Goal: Task Accomplishment & Management: Manage account settings

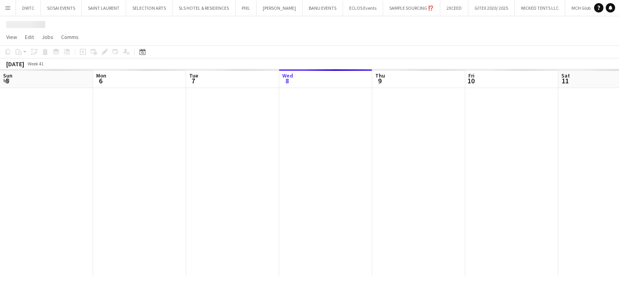
scroll to position [0, 186]
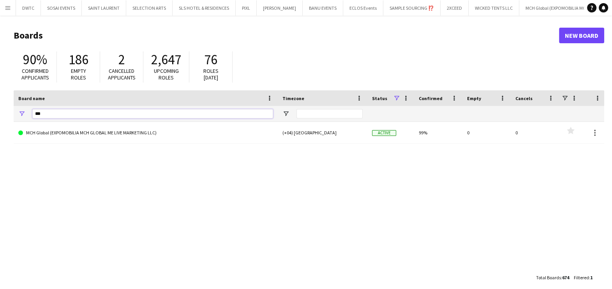
click at [217, 113] on input "***" at bounding box center [152, 113] width 241 height 9
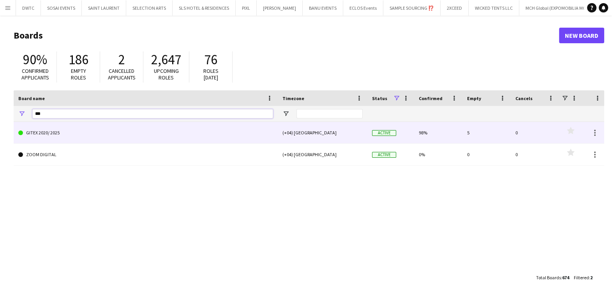
type input "***"
click at [180, 127] on link "GITEX 2020/ 2025" at bounding box center [145, 133] width 255 height 22
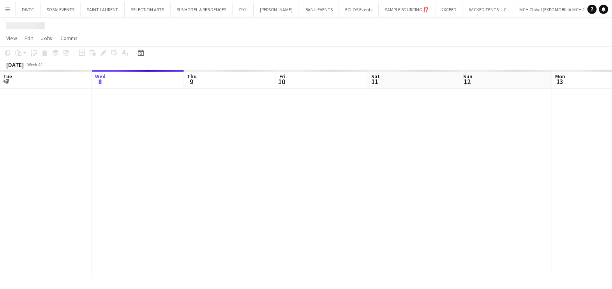
scroll to position [0, 120]
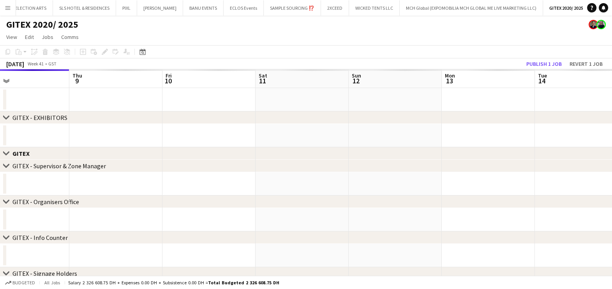
drag, startPoint x: 418, startPoint y: 130, endPoint x: 230, endPoint y: 131, distance: 188.6
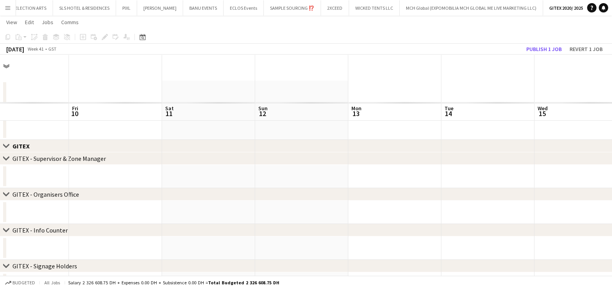
scroll to position [0, 0]
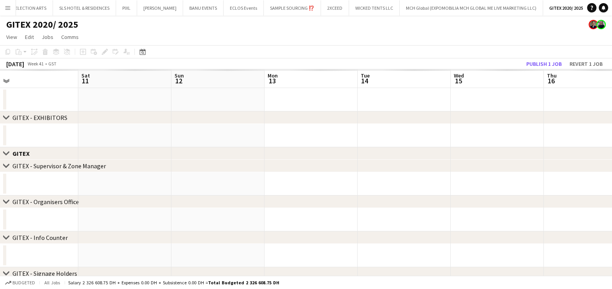
drag, startPoint x: 310, startPoint y: 132, endPoint x: 136, endPoint y: 134, distance: 173.4
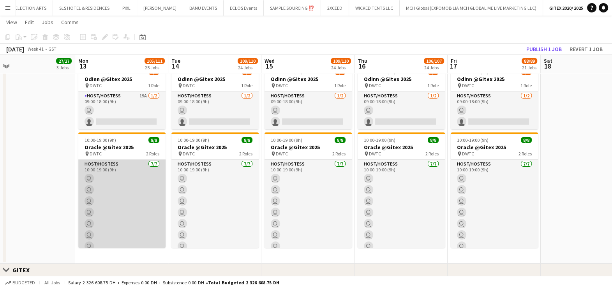
click at [125, 199] on app-card-role "Host/Hostess 7/7 10:00-19:00 (9h) user user user user user user user" at bounding box center [121, 207] width 87 height 94
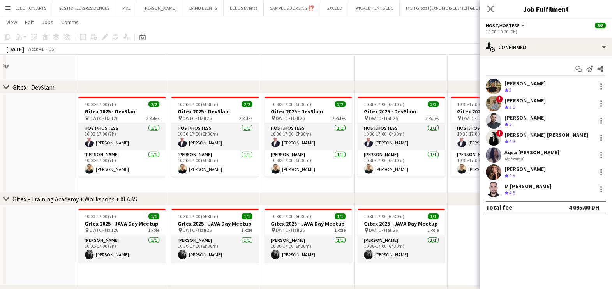
scroll to position [2581, 0]
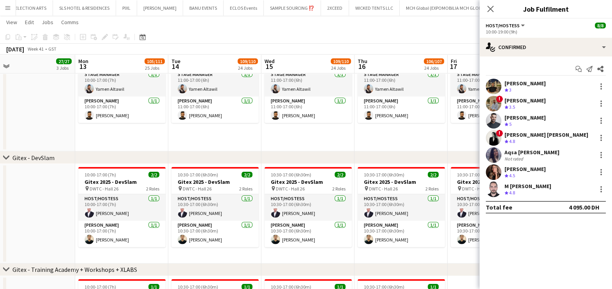
click at [351, 27] on app-page-menu "View Day view expanded Day view collapsed Month view Date picker Jump to today …" at bounding box center [306, 23] width 612 height 15
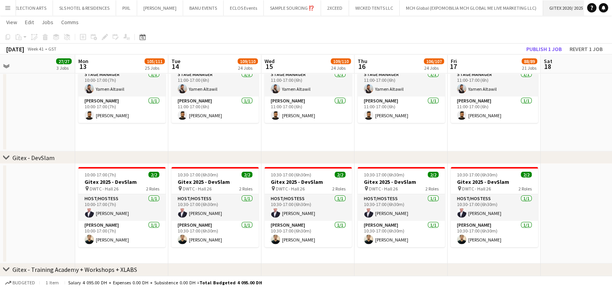
click at [0, 0] on app-icon "Close" at bounding box center [0, 0] width 0 height 0
click at [569, 6] on app-icon "Add" at bounding box center [570, 7] width 3 height 3
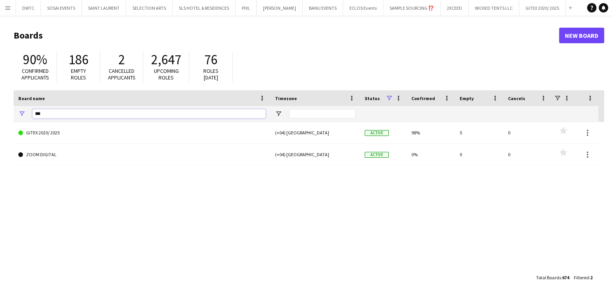
click at [129, 114] on input "***" at bounding box center [148, 113] width 233 height 9
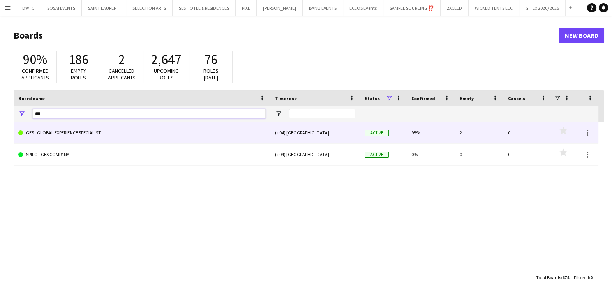
type input "***"
click at [132, 134] on link "GES - GLOBAL EXPERIENCE SPECIALIST" at bounding box center [141, 133] width 247 height 22
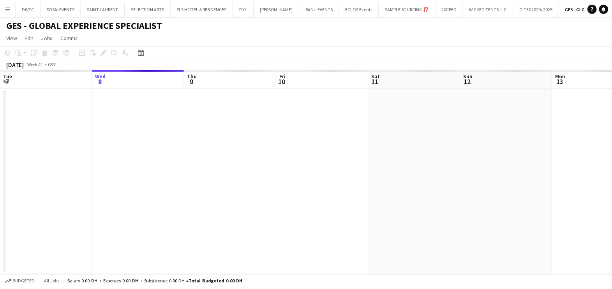
scroll to position [0, 67]
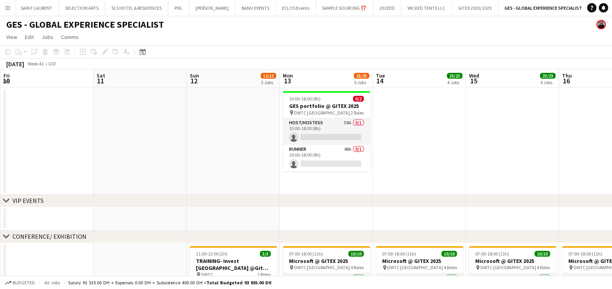
drag, startPoint x: 364, startPoint y: 150, endPoint x: 82, endPoint y: 152, distance: 282.5
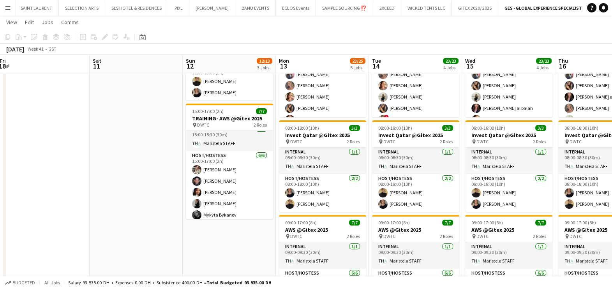
scroll to position [0, 0]
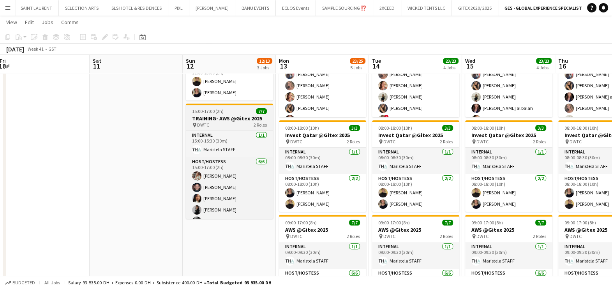
click at [230, 114] on div "15:00-17:00 (2h) 7/7" at bounding box center [229, 111] width 87 height 6
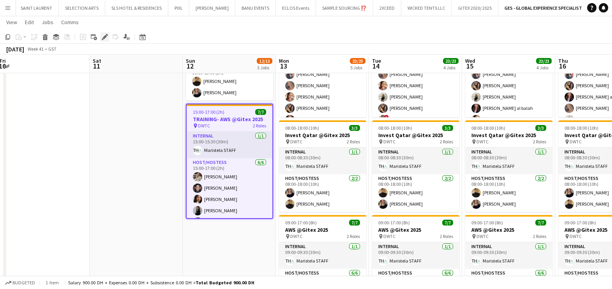
click at [104, 37] on icon at bounding box center [104, 37] width 4 height 4
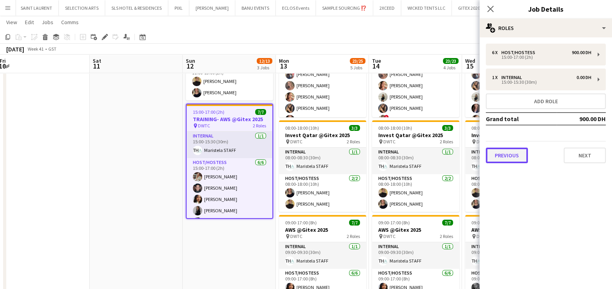
click at [501, 152] on button "Previous" at bounding box center [507, 156] width 42 height 16
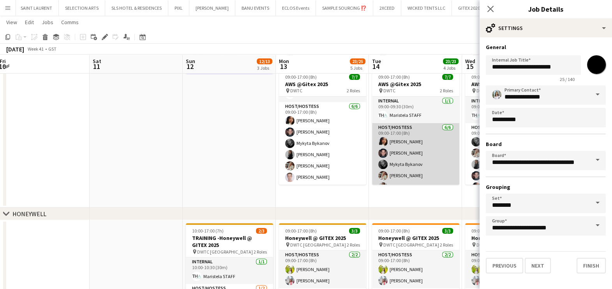
scroll to position [21, 0]
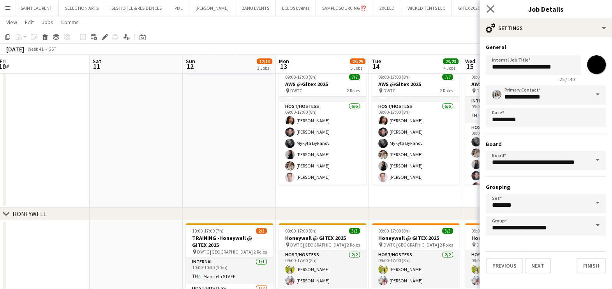
drag, startPoint x: 490, startPoint y: 8, endPoint x: 489, endPoint y: 14, distance: 6.2
click at [490, 8] on icon at bounding box center [490, 8] width 7 height 7
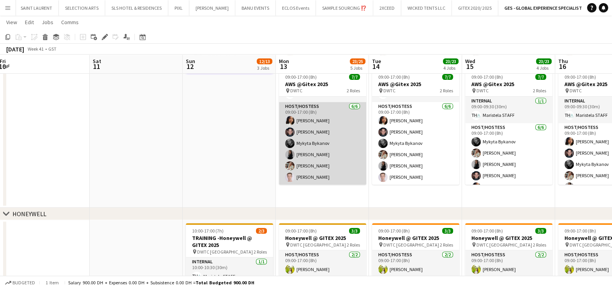
click at [308, 146] on app-card-role "Host/Hostess 6/6 09:00-17:00 (8h) Mai Mohamed Jarryn Van Dyk Mykyta Bykanov Iul…" at bounding box center [322, 143] width 87 height 83
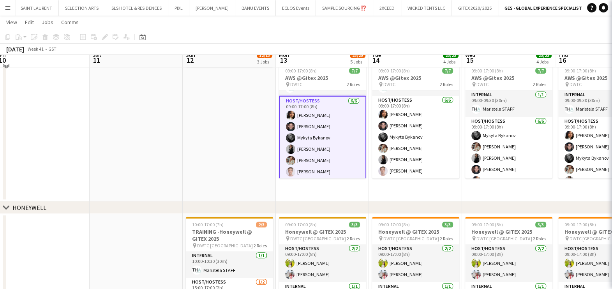
scroll to position [389, 0]
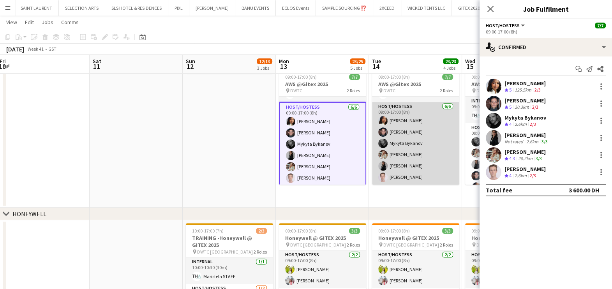
click at [407, 147] on app-card-role "Host/Hostess 6/6 09:00-17:00 (8h) Mai Mohamed Jarryn Van Dyk Mykyta Bykanov Mar…" at bounding box center [415, 143] width 87 height 83
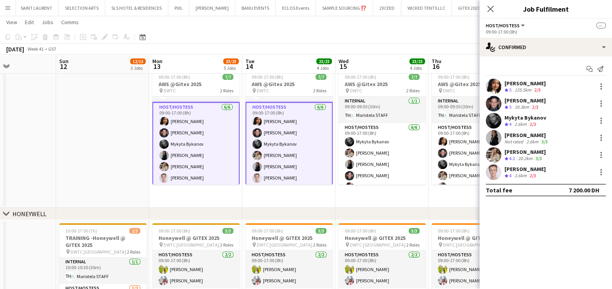
drag, startPoint x: 413, startPoint y: 146, endPoint x: 168, endPoint y: 138, distance: 244.8
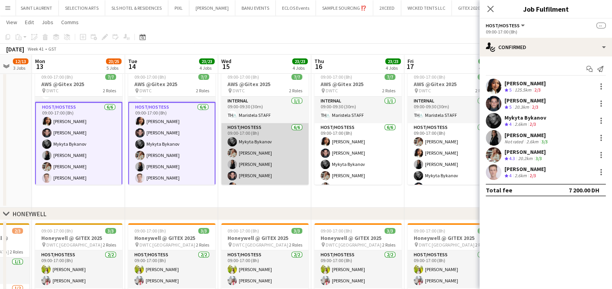
click at [253, 155] on app-card-role "Host/Hostess 6/6 09:00-17:00 (8h) Mykyta Bykanov Maryna Tsypar Iuliia Frolova J…" at bounding box center [264, 164] width 87 height 83
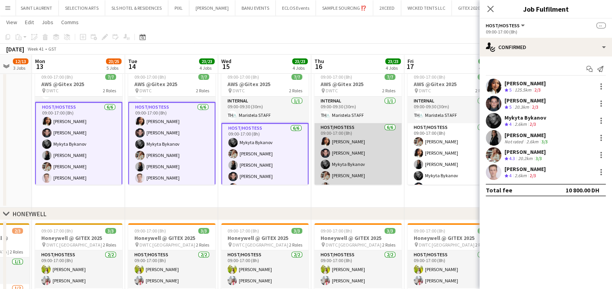
click at [351, 156] on app-card-role "Host/Hostess 6/6 09:00-17:00 (8h) Mai Mohamed Jarryn Van Dyk Mykyta Bykanov Mar…" at bounding box center [357, 164] width 87 height 83
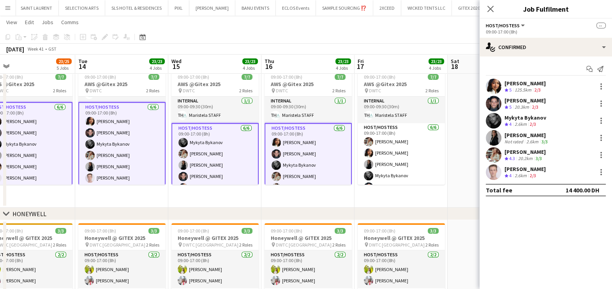
scroll to position [0, 261]
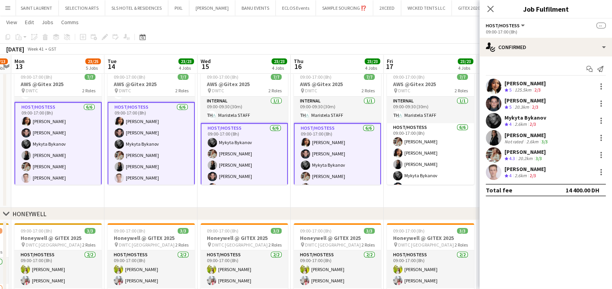
drag, startPoint x: 355, startPoint y: 160, endPoint x: 179, endPoint y: 160, distance: 175.7
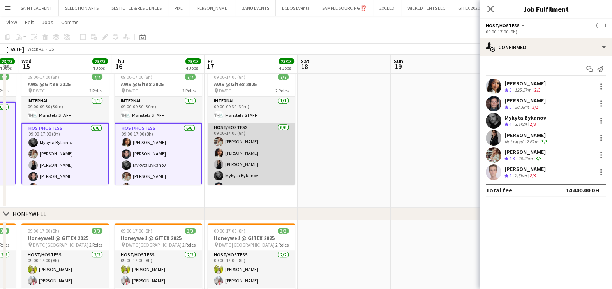
click at [249, 161] on app-card-role "Host/Hostess 6/6 09:00-17:00 (8h) Maryna Tsypar Mai Mohamed Iuliia Frolova Myky…" at bounding box center [251, 164] width 87 height 83
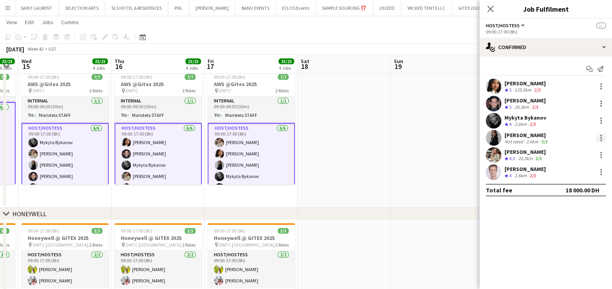
click at [603, 138] on div at bounding box center [600, 137] width 9 height 9
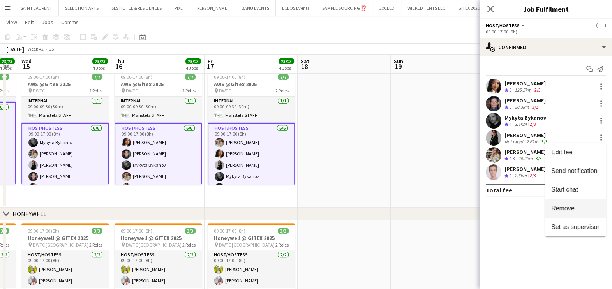
click at [564, 205] on span "Remove" at bounding box center [562, 208] width 23 height 7
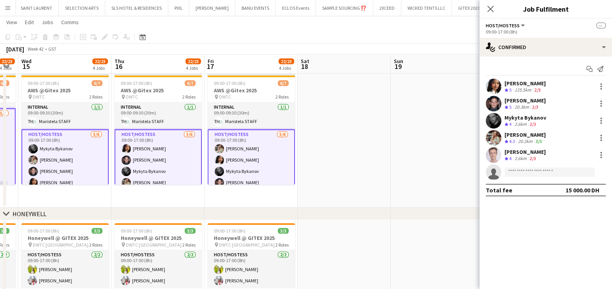
click at [408, 144] on app-date-cell at bounding box center [437, 30] width 93 height 355
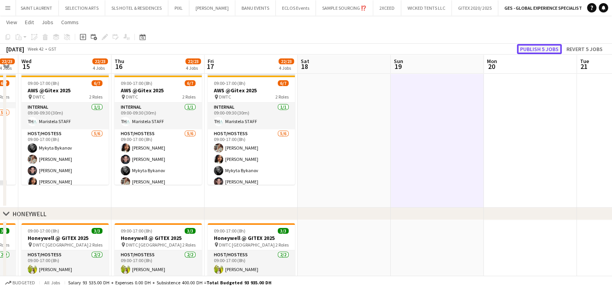
click at [537, 49] on button "Publish 5 jobs" at bounding box center [539, 49] width 45 height 10
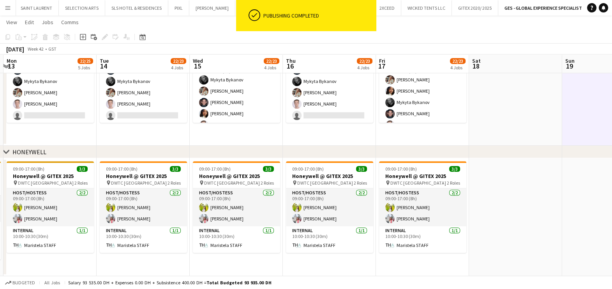
scroll to position [0, 219]
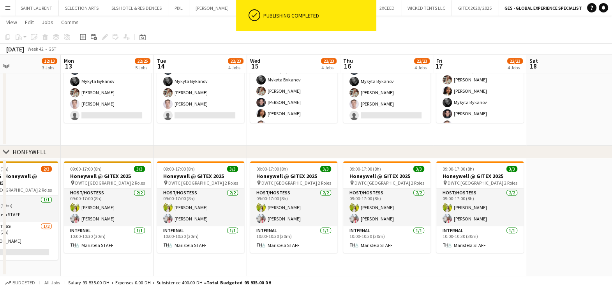
drag, startPoint x: 242, startPoint y: 125, endPoint x: 529, endPoint y: 154, distance: 288.1
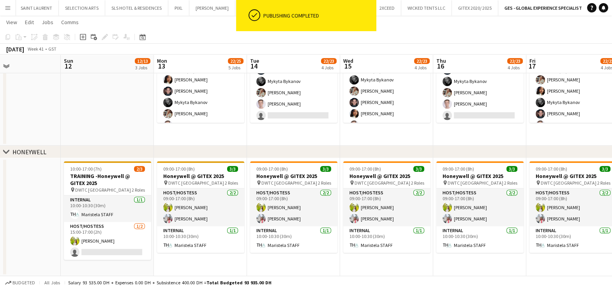
scroll to position [0, 165]
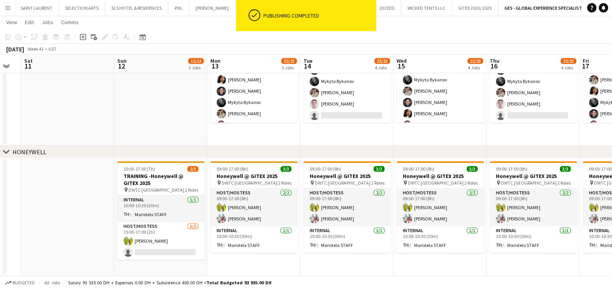
drag, startPoint x: 31, startPoint y: 103, endPoint x: 225, endPoint y: 153, distance: 200.2
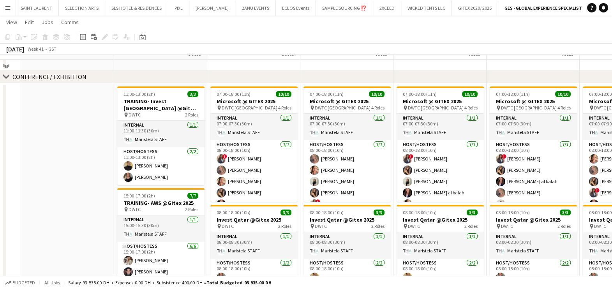
scroll to position [0, 0]
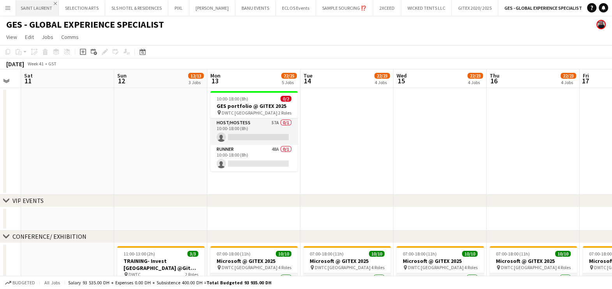
click at [54, 4] on app-icon "Close" at bounding box center [55, 3] width 3 height 3
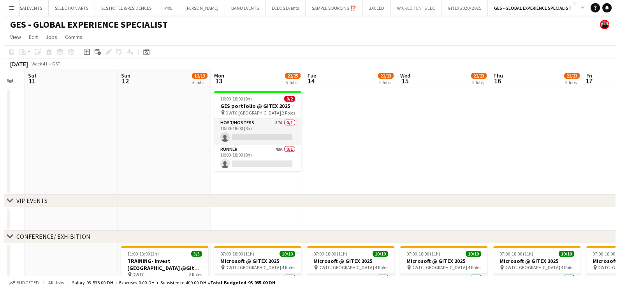
scroll to position [0, 31]
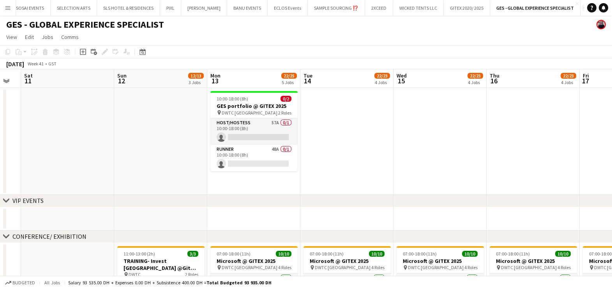
click at [582, 6] on button "Add" at bounding box center [585, 8] width 6 height 6
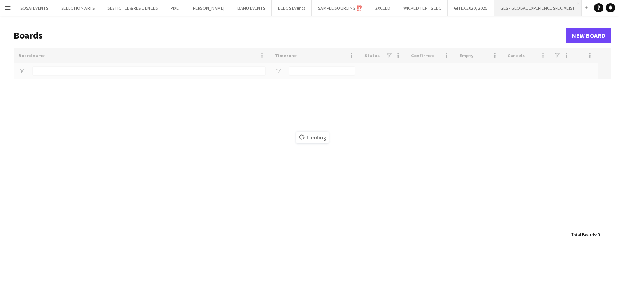
scroll to position [0, 21]
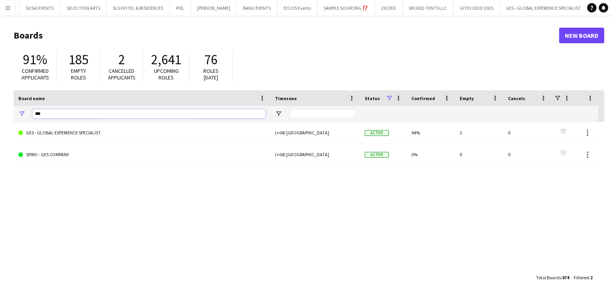
click at [98, 113] on input "***" at bounding box center [148, 113] width 233 height 9
type input "****"
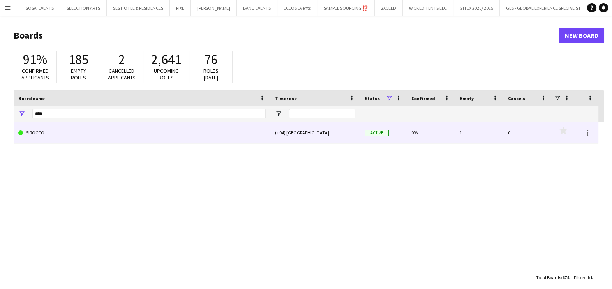
click at [95, 134] on link "SIROCCO" at bounding box center [141, 133] width 247 height 22
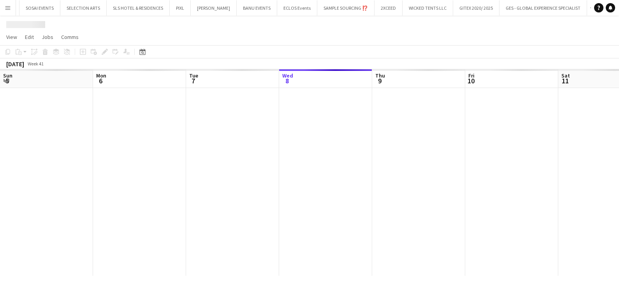
scroll to position [0, 186]
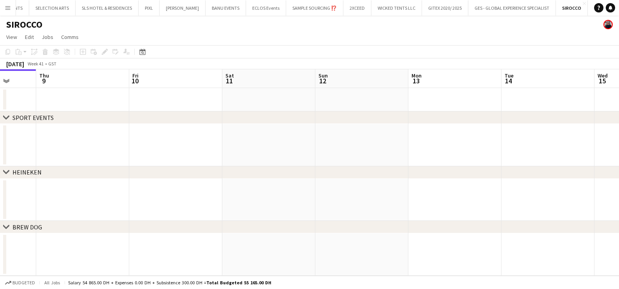
drag, startPoint x: 443, startPoint y: 161, endPoint x: 29, endPoint y: 161, distance: 414.1
click at [29, 161] on app-calendar-viewport "Sun 5 Mon 6 Tue 7 Wed 8 Thu 9 Fri 10 Sat 11 Sun 12 Mon 13 Tue 14 Wed 15 Thu 16" at bounding box center [309, 172] width 619 height 206
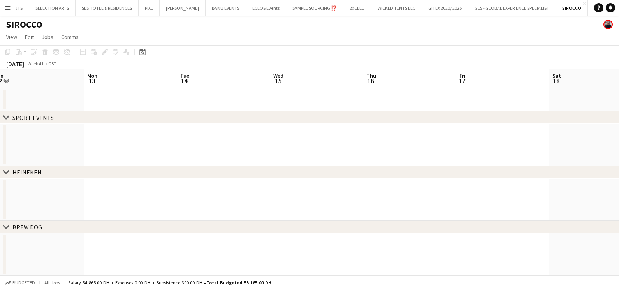
drag, startPoint x: 46, startPoint y: 154, endPoint x: 294, endPoint y: 156, distance: 248.2
click at [45, 155] on app-calendar-viewport "Thu 9 Fri 10 Sat 11 Sun 12 Mon 13 Tue 14 Wed 15 Thu 16 Fri 17 Sat 18 Sun 19 Mon…" at bounding box center [309, 172] width 619 height 206
drag, startPoint x: 88, startPoint y: 155, endPoint x: -2, endPoint y: 155, distance: 89.6
click at [0, 155] on html "Menu Boards Boards Boards All jobs Status Workforce Workforce My Workforce Recr…" at bounding box center [309, 144] width 619 height 289
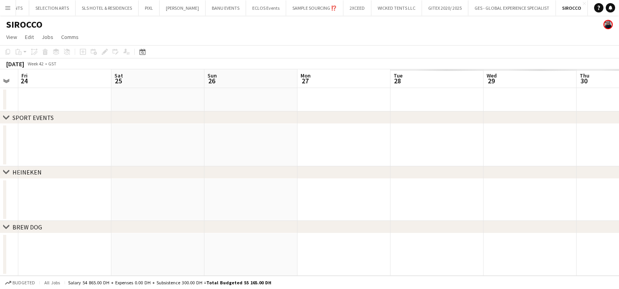
drag, startPoint x: 117, startPoint y: 155, endPoint x: 275, endPoint y: 158, distance: 157.8
click at [0, 156] on html "Menu Boards Boards Boards All jobs Status Workforce Workforce My Workforce Recr…" at bounding box center [309, 144] width 619 height 289
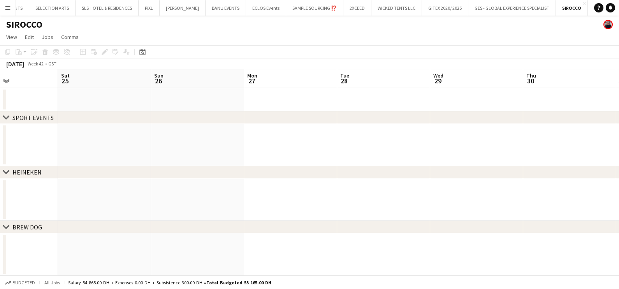
drag, startPoint x: 208, startPoint y: 154, endPoint x: 92, endPoint y: 156, distance: 116.1
click at [0, 154] on html "Menu Boards Boards Boards All jobs Status Workforce Workforce My Workforce Recr…" at bounding box center [309, 144] width 619 height 289
drag, startPoint x: 371, startPoint y: 154, endPoint x: 0, endPoint y: 155, distance: 370.5
click at [0, 154] on html "Menu Boards Boards Boards All jobs Status Workforce Workforce My Workforce Recr…" at bounding box center [309, 144] width 619 height 289
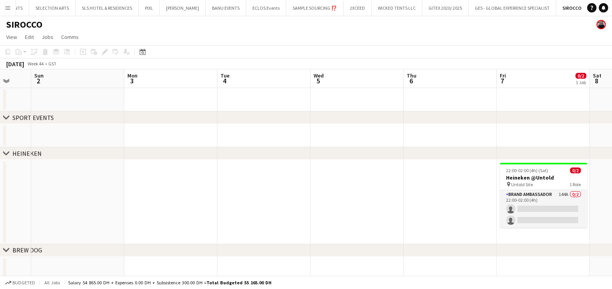
drag, startPoint x: 370, startPoint y: 154, endPoint x: 217, endPoint y: 157, distance: 152.8
click at [52, 155] on div "chevron-right SPORT EVENTS chevron-right HEINEKEN chevron-right BREW DOG Wed 29…" at bounding box center [306, 174] width 612 height 211
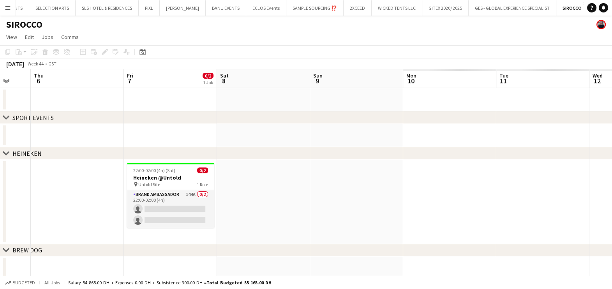
drag, startPoint x: 60, startPoint y: 167, endPoint x: 28, endPoint y: 171, distance: 32.6
click at [17, 167] on app-calendar-viewport "Sun 2 Mon 3 Tue 4 Wed 5 Thu 6 Fri 7 0/2 1 Job Sat 8 Sun 9 Mon 10 Tue 11 Wed 12 …" at bounding box center [306, 174] width 612 height 211
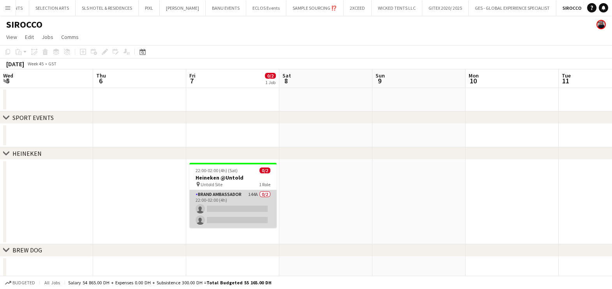
click at [241, 197] on app-card-role "Brand Ambassador 144A 0/2 22:00-02:00 (4h) single-neutral-actions single-neutra…" at bounding box center [232, 209] width 87 height 38
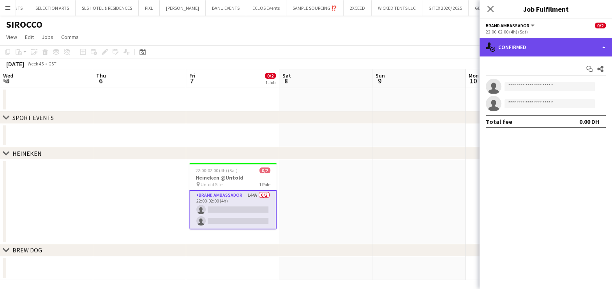
click at [536, 45] on div "single-neutral-actions-check-2 Confirmed" at bounding box center [546, 47] width 132 height 19
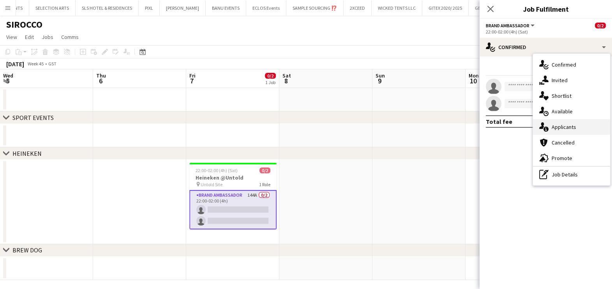
click at [569, 129] on span "Applicants" at bounding box center [564, 127] width 25 height 7
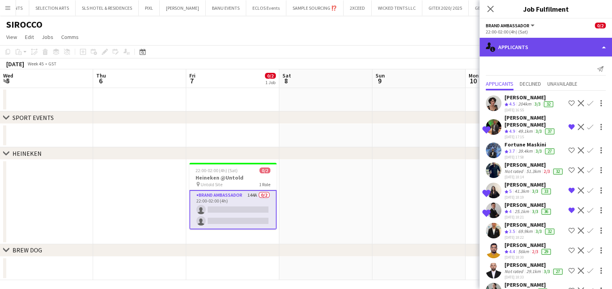
click at [523, 49] on div "single-neutral-actions-information Applicants" at bounding box center [546, 47] width 132 height 19
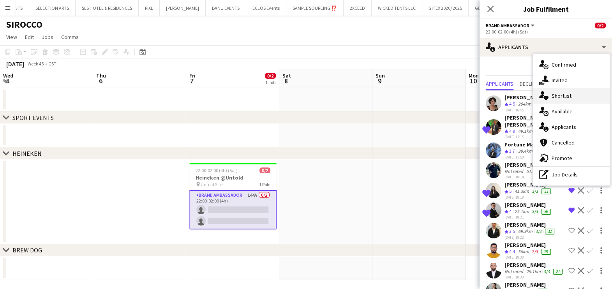
click at [556, 100] on div "single-neutral-actions-heart Shortlist" at bounding box center [571, 96] width 77 height 16
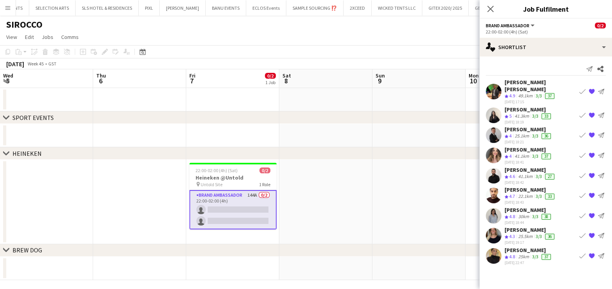
click at [506, 255] on polygon at bounding box center [507, 257] width 4 height 4
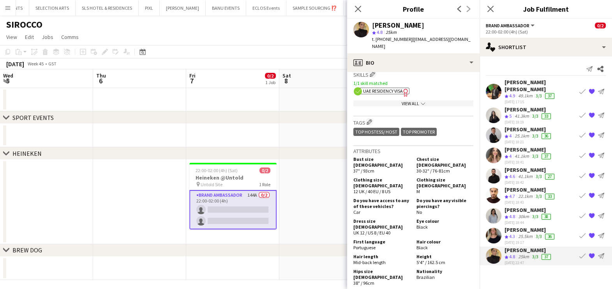
scroll to position [389, 0]
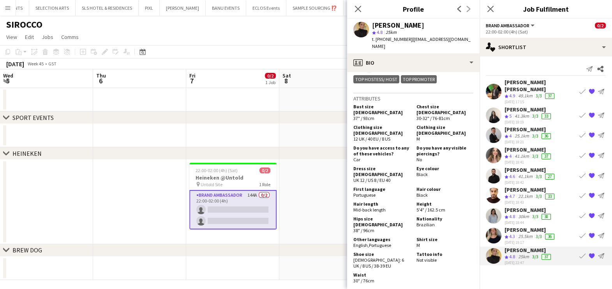
click at [594, 253] on app-icon "{{ spriteTitle }}" at bounding box center [592, 256] width 6 height 6
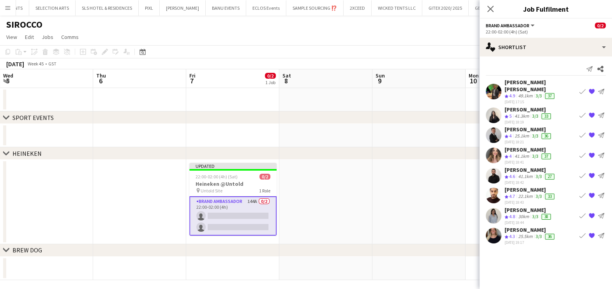
click at [528, 233] on div "25.5km" at bounding box center [526, 236] width 18 height 7
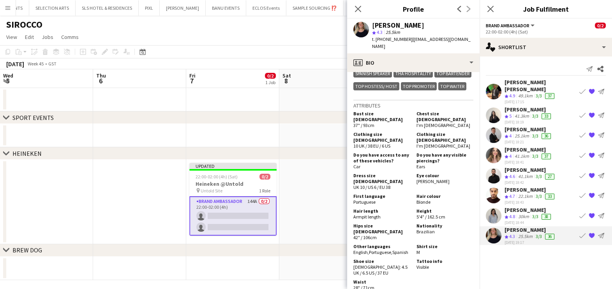
click at [590, 233] on app-icon "{{ spriteTitle }}" at bounding box center [592, 236] width 6 height 6
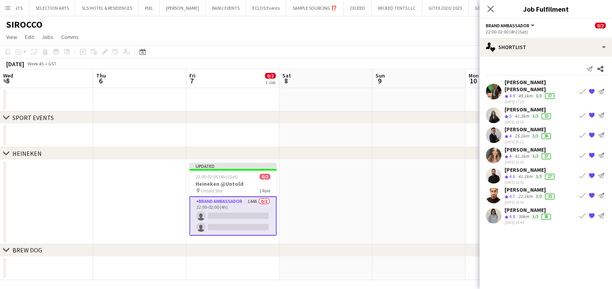
click at [534, 213] on app-skills-label "3/3" at bounding box center [535, 216] width 6 height 6
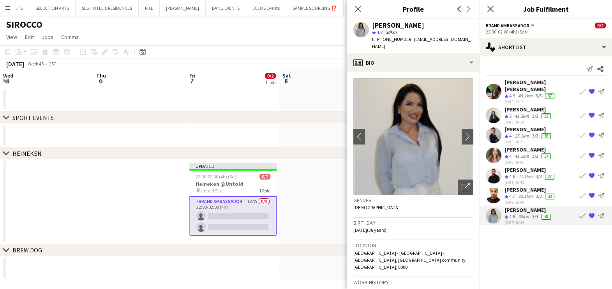
click at [534, 146] on div "Viktoriya Nevar" at bounding box center [529, 149] width 48 height 7
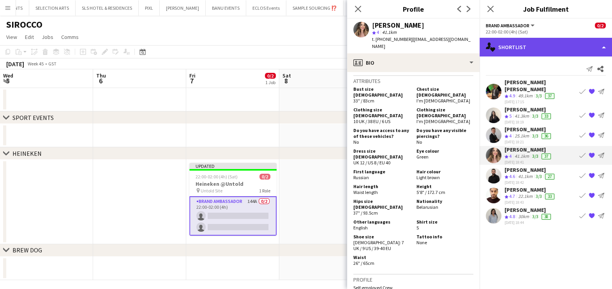
click at [538, 41] on div "single-neutral-actions-heart Shortlist" at bounding box center [546, 47] width 132 height 19
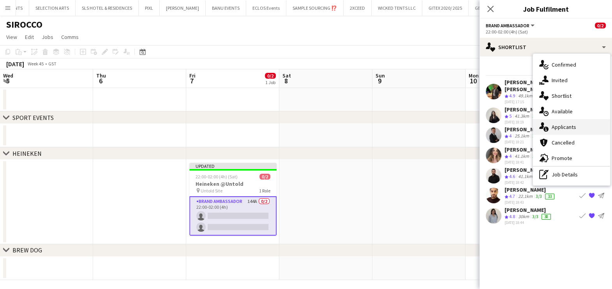
click at [558, 129] on span "Applicants" at bounding box center [564, 127] width 25 height 7
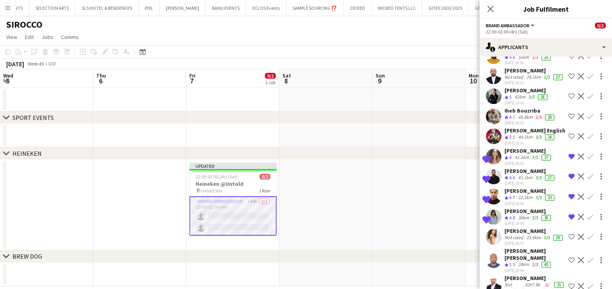
scroll to position [243, 0]
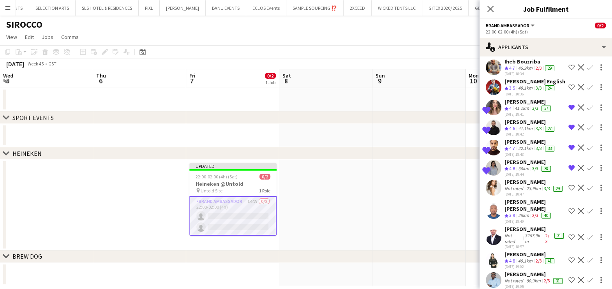
click at [511, 192] on div "Not rated" at bounding box center [515, 188] width 20 height 6
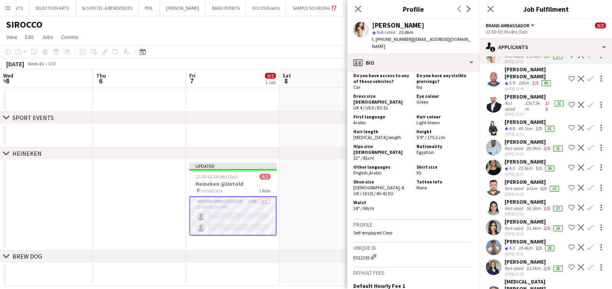
scroll to position [389, 0]
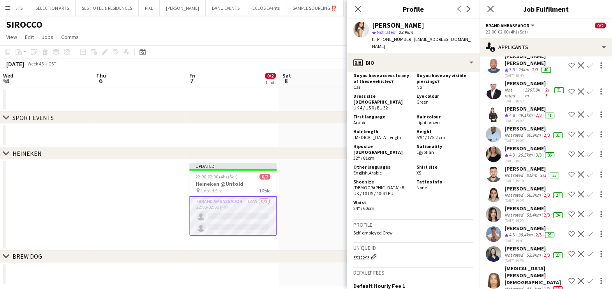
click at [515, 118] on span "4.8" at bounding box center [512, 115] width 6 height 6
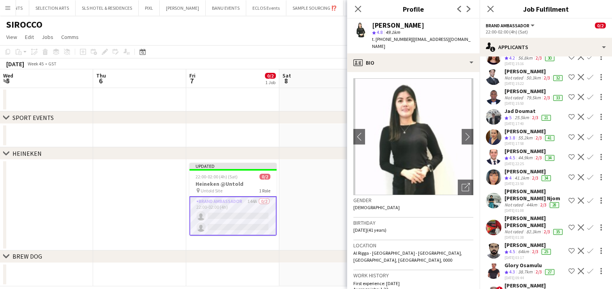
scroll to position [1461, 0]
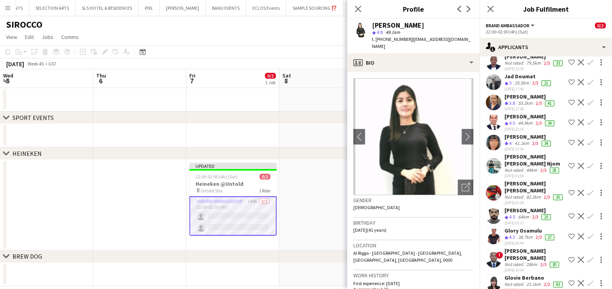
click at [513, 26] on span "4.2" at bounding box center [512, 23] width 6 height 6
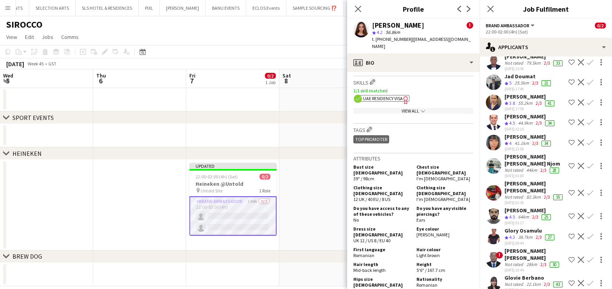
scroll to position [633, 0]
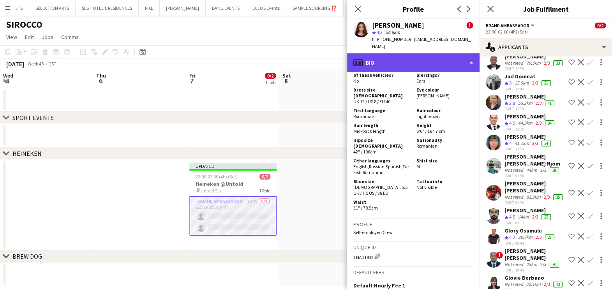
click at [434, 53] on div "profile Bio" at bounding box center [413, 62] width 132 height 19
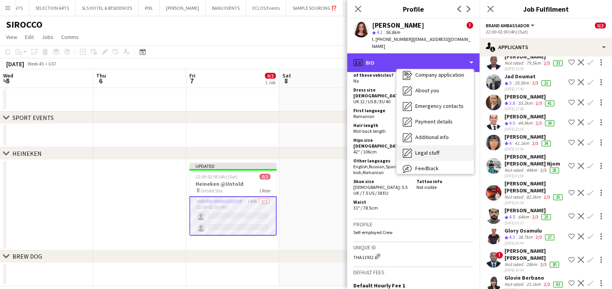
scroll to position [57, 0]
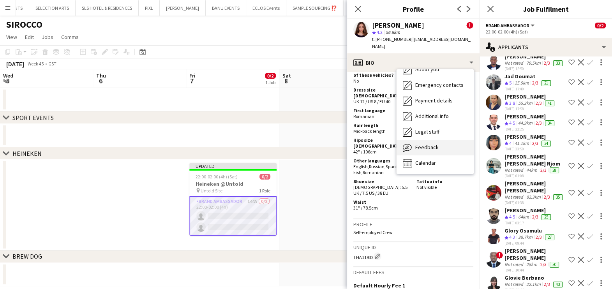
click at [428, 144] on span "Feedback" at bounding box center [426, 147] width 23 height 7
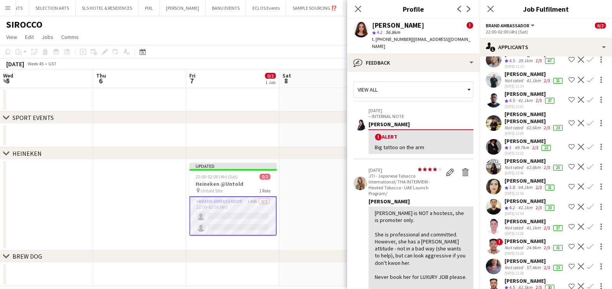
scroll to position [1704, 0]
click at [518, 64] on div "39.1km" at bounding box center [526, 60] width 18 height 7
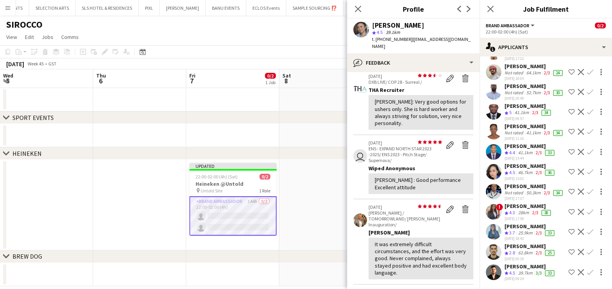
scroll to position [3151, 0]
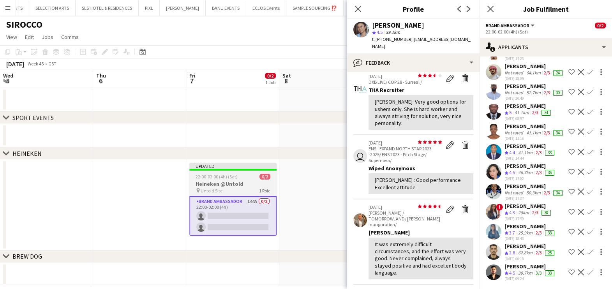
drag, startPoint x: 208, startPoint y: 179, endPoint x: 204, endPoint y: 173, distance: 7.2
click at [209, 179] on span "22:00-02:00 (4h) (Sat)" at bounding box center [217, 177] width 42 height 6
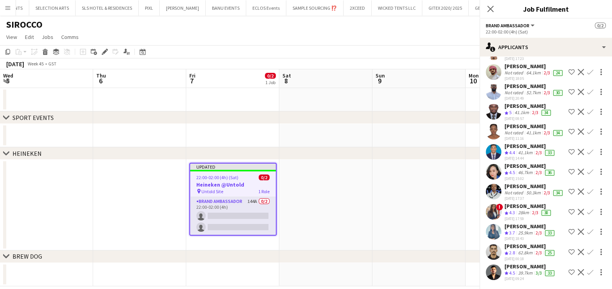
scroll to position [0, 279]
click at [104, 52] on icon at bounding box center [104, 52] width 4 height 4
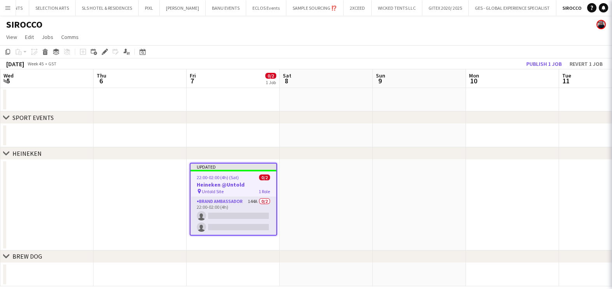
scroll to position [0, 0]
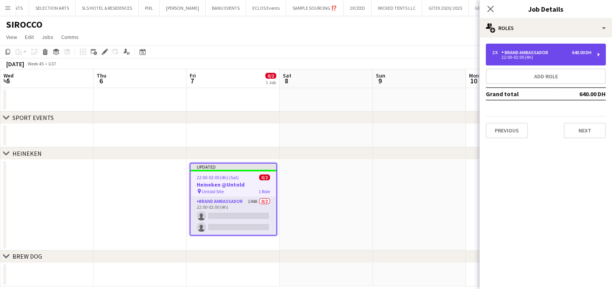
click at [524, 50] on div "Brand Ambassador" at bounding box center [526, 52] width 50 height 5
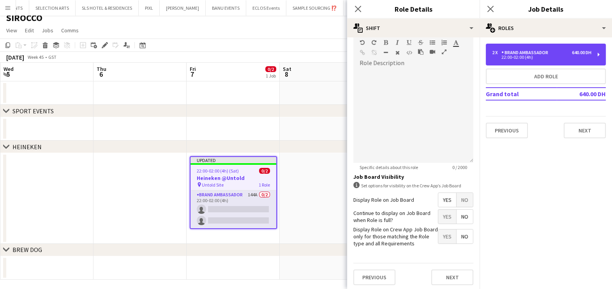
scroll to position [10, 0]
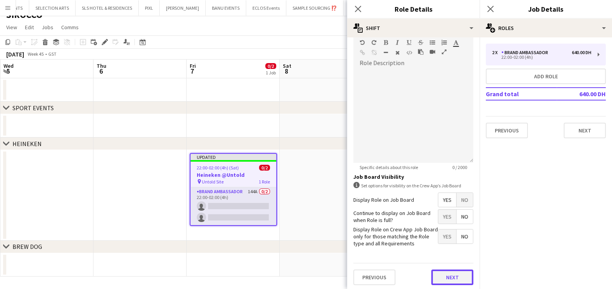
click at [439, 279] on button "Next" at bounding box center [452, 278] width 42 height 16
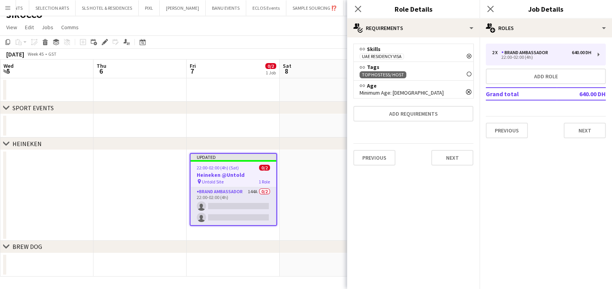
scroll to position [0, 0]
click at [471, 72] on icon "Remove" at bounding box center [469, 74] width 5 height 5
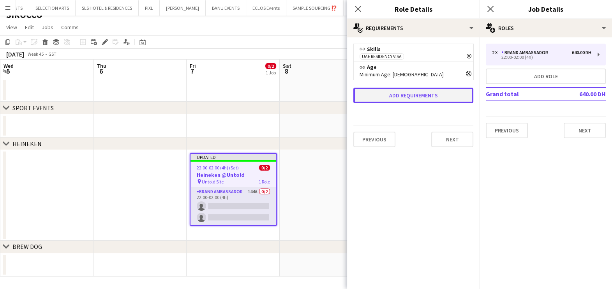
click at [425, 92] on button "Add requirements" at bounding box center [413, 96] width 120 height 16
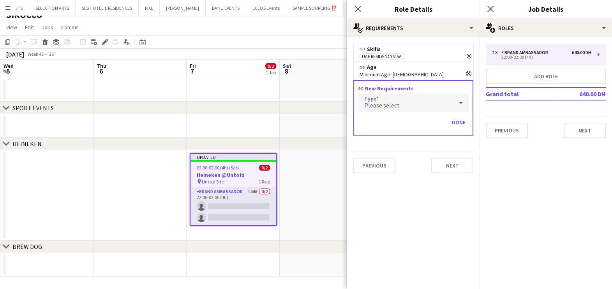
click at [407, 103] on div "Please select" at bounding box center [405, 103] width 95 height 19
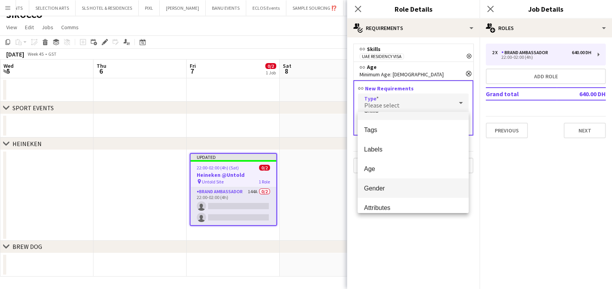
scroll to position [21, 0]
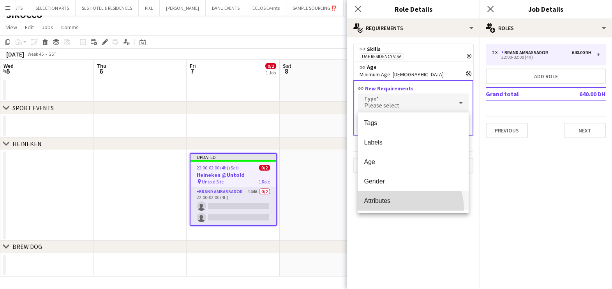
click at [401, 209] on mat-option "Attributes" at bounding box center [413, 200] width 111 height 19
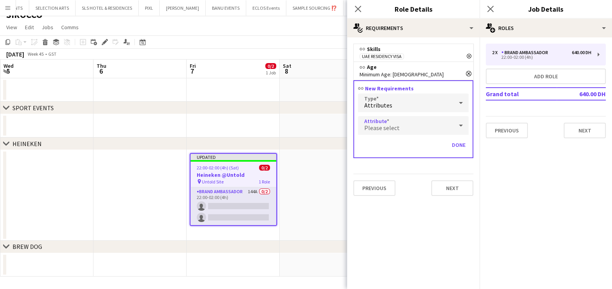
click at [395, 125] on span "Please select" at bounding box center [381, 128] width 35 height 8
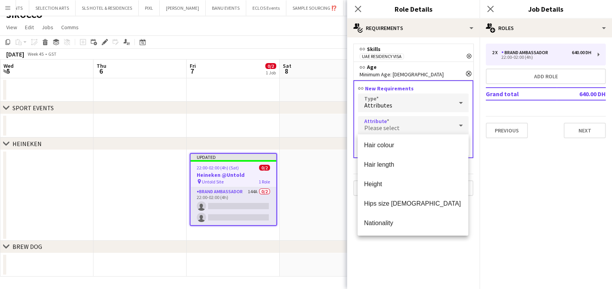
scroll to position [226, 0]
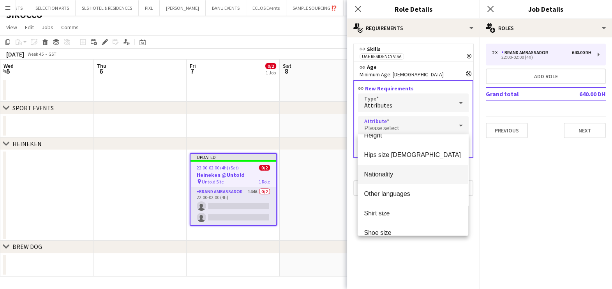
click at [405, 175] on span "Nationality" at bounding box center [413, 174] width 98 height 7
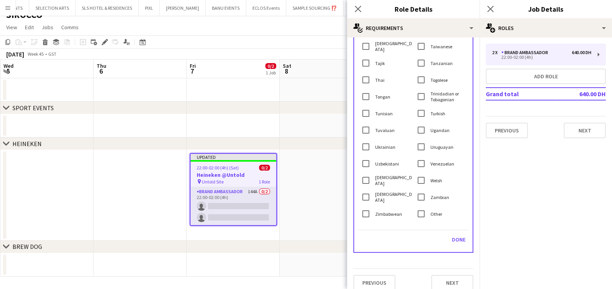
scroll to position [1609, 0]
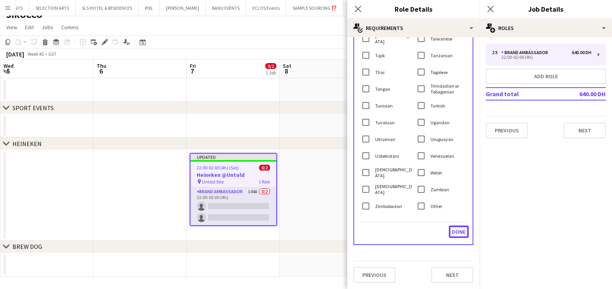
click at [454, 227] on button "Done" at bounding box center [459, 232] width 20 height 12
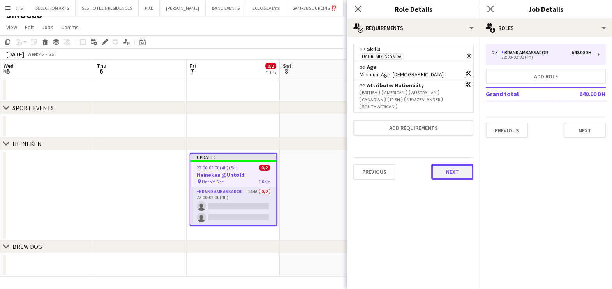
click at [448, 165] on button "Next" at bounding box center [452, 172] width 42 height 16
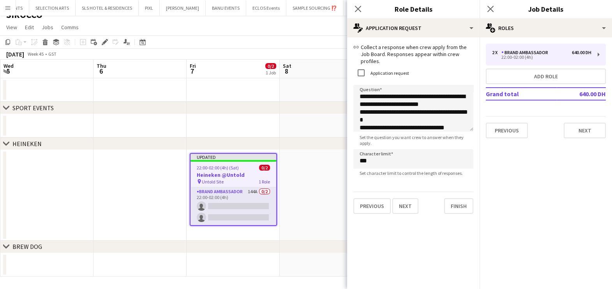
click at [326, 169] on app-date-cell at bounding box center [326, 195] width 93 height 91
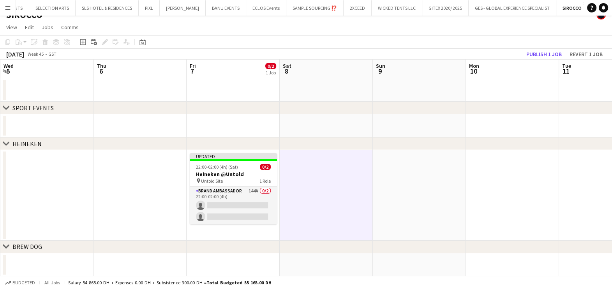
click at [543, 58] on div "November 2025 Week 45 • GST Publish 1 job Revert 1 job" at bounding box center [306, 54] width 612 height 11
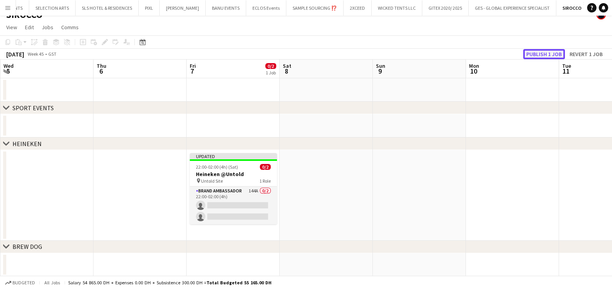
click at [545, 54] on button "Publish 1 job" at bounding box center [544, 54] width 42 height 10
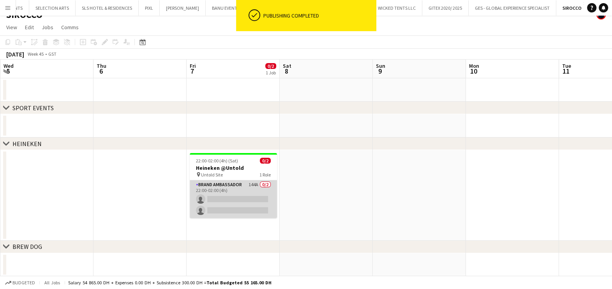
click at [244, 195] on app-card-role "Brand Ambassador 144A 0/2 22:00-02:00 (4h) single-neutral-actions single-neutra…" at bounding box center [233, 199] width 87 height 38
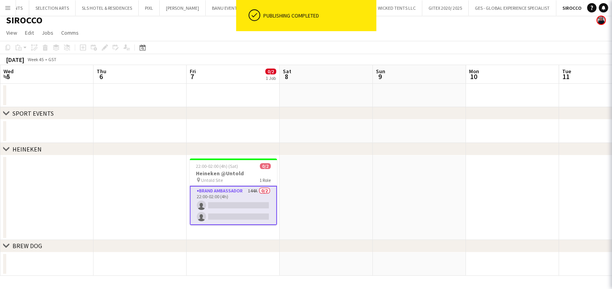
scroll to position [4, 0]
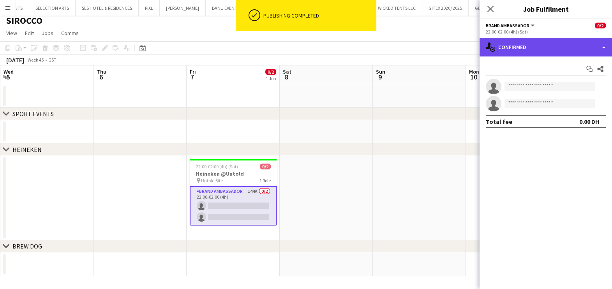
click at [545, 48] on div "single-neutral-actions-check-2 Confirmed" at bounding box center [546, 47] width 132 height 19
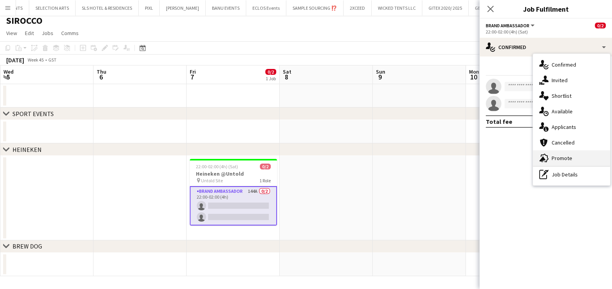
click at [552, 157] on span "Promote" at bounding box center [562, 158] width 21 height 7
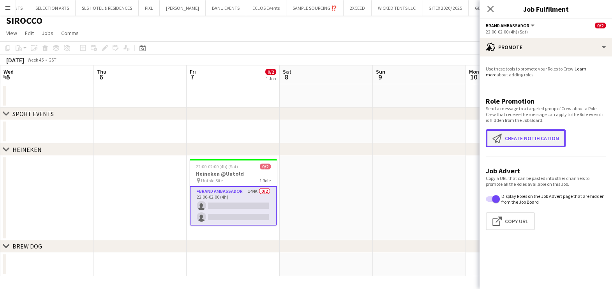
click at [510, 141] on button "Create notification Create notification" at bounding box center [526, 138] width 80 height 18
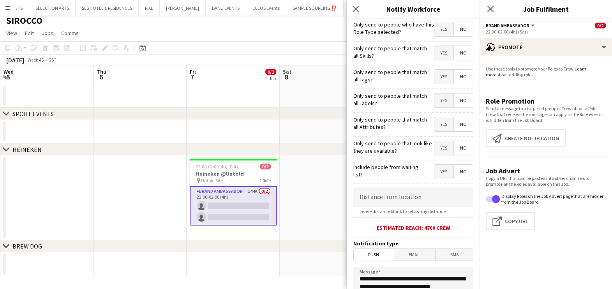
click at [434, 53] on span "Yes" at bounding box center [443, 53] width 19 height 14
click at [434, 74] on span "Yes" at bounding box center [443, 77] width 19 height 14
drag, startPoint x: 431, startPoint y: 95, endPoint x: 432, endPoint y: 105, distance: 9.9
click at [434, 97] on span "Yes" at bounding box center [443, 101] width 19 height 14
drag, startPoint x: 433, startPoint y: 120, endPoint x: 434, endPoint y: 134, distance: 14.0
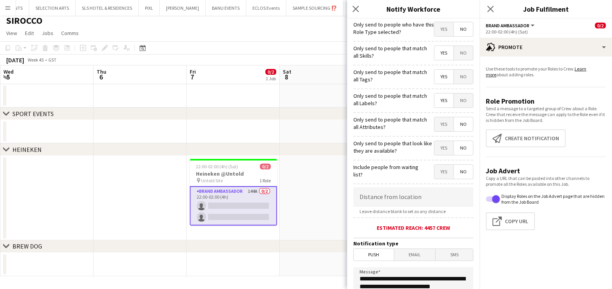
click at [434, 122] on span "Yes" at bounding box center [443, 124] width 19 height 14
click at [434, 141] on span "Yes" at bounding box center [443, 148] width 19 height 14
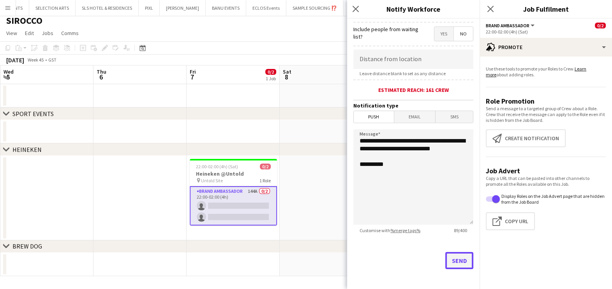
click at [446, 263] on button "Send" at bounding box center [459, 260] width 28 height 17
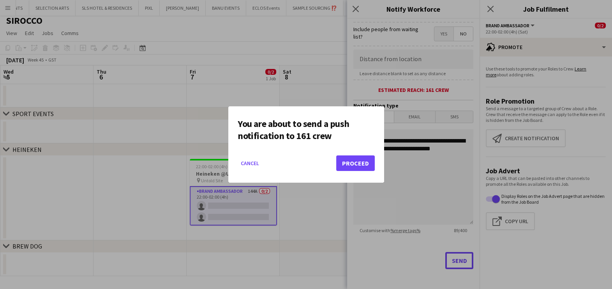
scroll to position [0, 0]
click at [360, 162] on button "Proceed" at bounding box center [355, 163] width 39 height 16
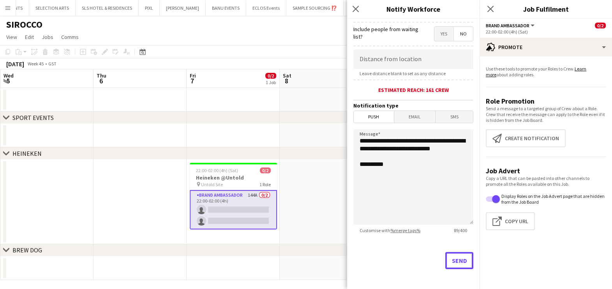
scroll to position [4, 0]
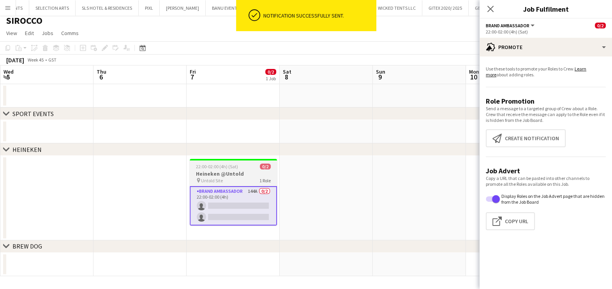
click at [226, 173] on h3 "Heineken @Untold" at bounding box center [233, 173] width 87 height 7
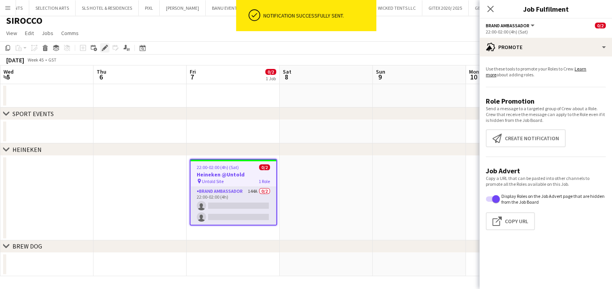
click at [102, 48] on icon "Edit" at bounding box center [105, 48] width 6 height 6
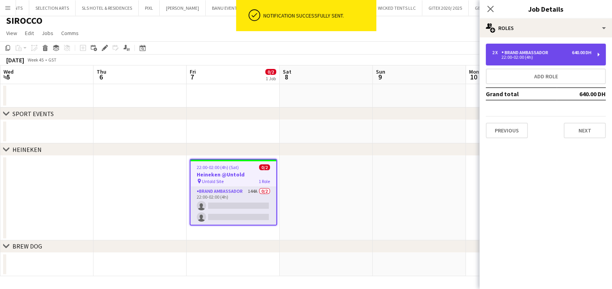
click at [509, 48] on div "2 x Brand Ambassador 640.00 DH 22:00-02:00 (4h)" at bounding box center [546, 55] width 120 height 22
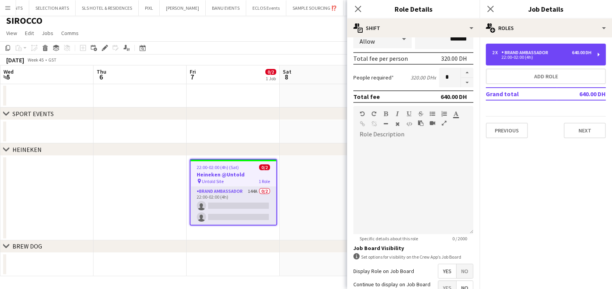
scroll to position [236, 0]
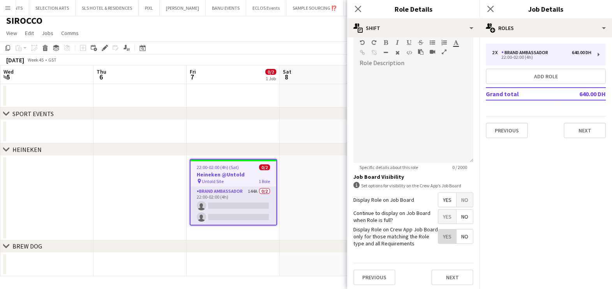
click at [441, 236] on span "Yes" at bounding box center [447, 236] width 18 height 14
drag, startPoint x: 438, startPoint y: 275, endPoint x: 423, endPoint y: 271, distance: 15.5
click at [438, 275] on button "Next" at bounding box center [452, 278] width 42 height 16
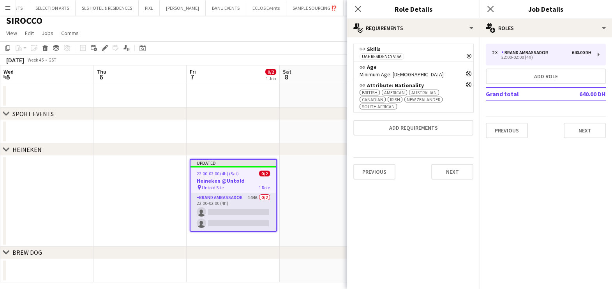
click at [296, 198] on app-date-cell at bounding box center [326, 201] width 93 height 91
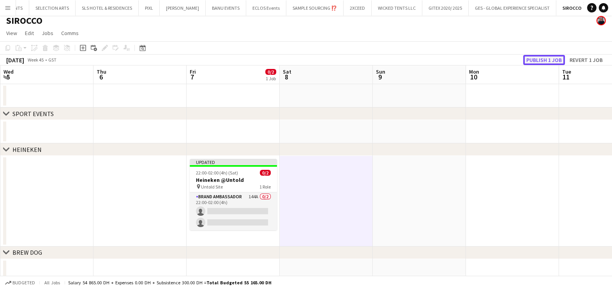
click at [557, 56] on button "Publish 1 job" at bounding box center [544, 60] width 42 height 10
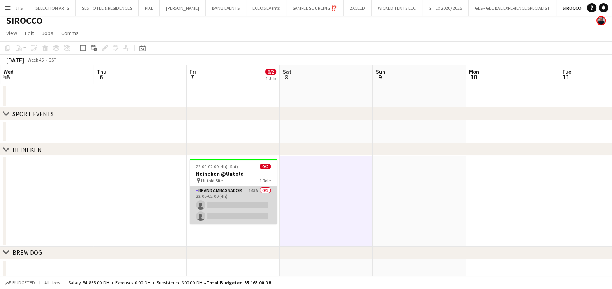
click at [230, 201] on app-card-role "Brand Ambassador 143A 0/2 22:00-02:00 (4h) single-neutral-actions single-neutra…" at bounding box center [233, 205] width 87 height 38
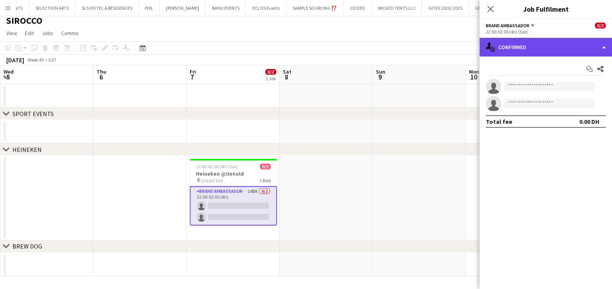
click at [542, 42] on div "single-neutral-actions-check-2 Confirmed" at bounding box center [546, 47] width 132 height 19
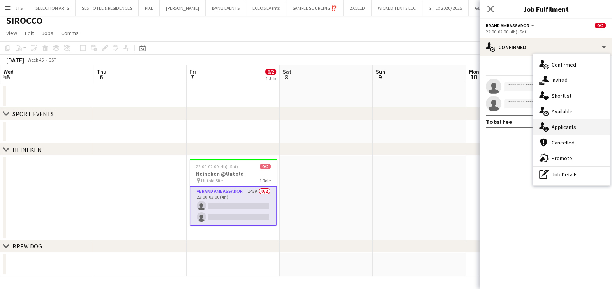
click at [564, 129] on span "Applicants" at bounding box center [564, 127] width 25 height 7
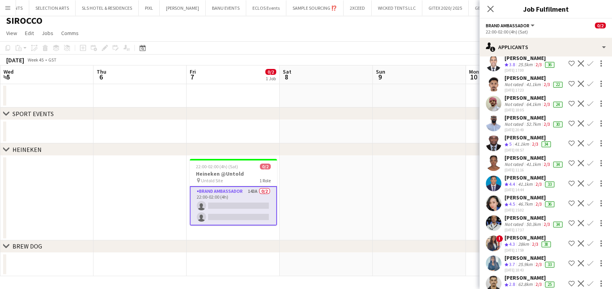
scroll to position [3118, 0]
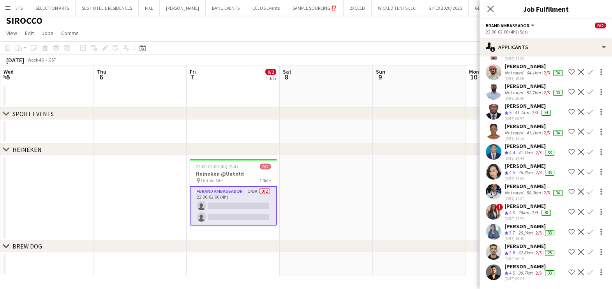
click at [523, 267] on div "Adham Wagdi" at bounding box center [530, 266] width 51 height 7
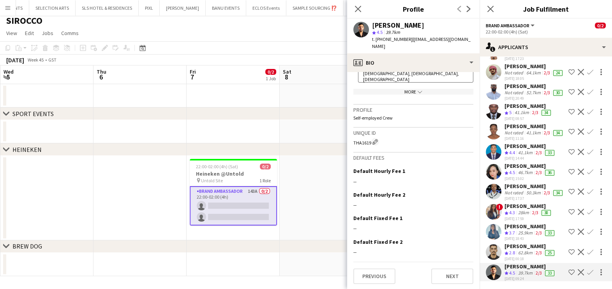
scroll to position [508, 0]
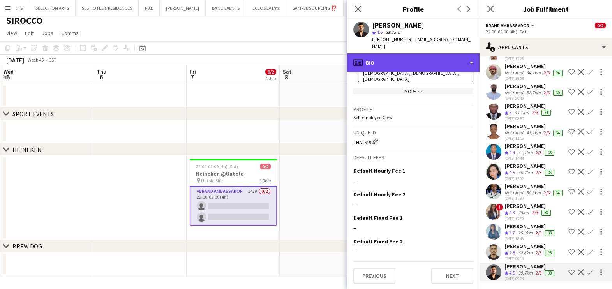
drag, startPoint x: 409, startPoint y: 53, endPoint x: 410, endPoint y: 60, distance: 7.4
click at [409, 53] on div "profile Bio" at bounding box center [413, 62] width 132 height 19
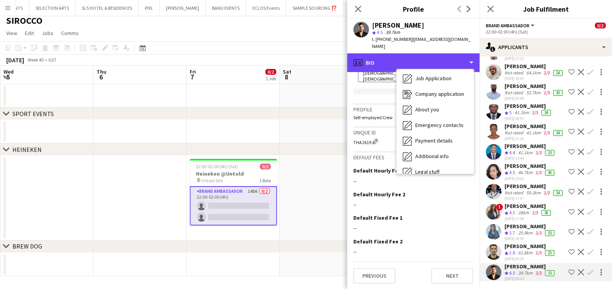
scroll to position [57, 0]
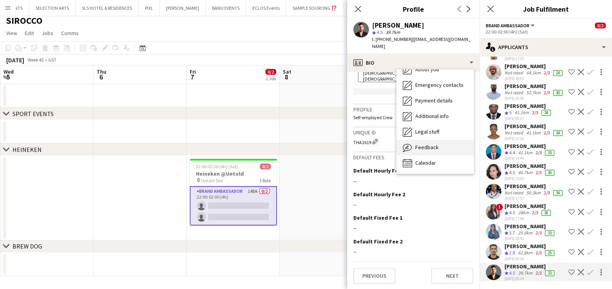
click at [434, 144] on span "Feedback" at bounding box center [426, 147] width 23 height 7
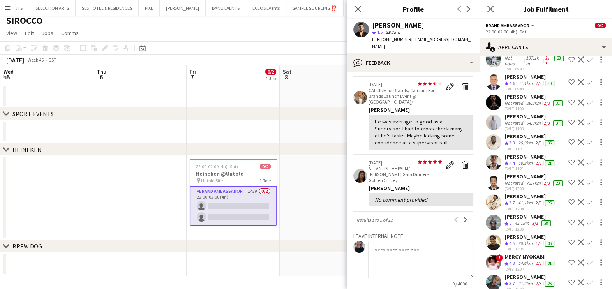
scroll to position [1025, 0]
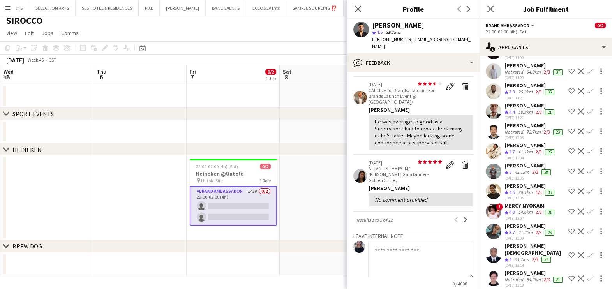
click at [516, 55] on div "Not rated" at bounding box center [515, 52] width 20 height 6
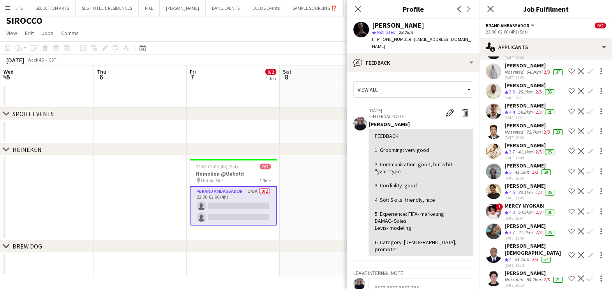
click at [515, 35] on span "4.6" at bounding box center [512, 32] width 6 height 6
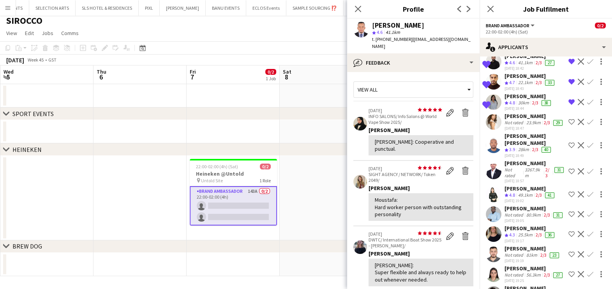
scroll to position [245, 0]
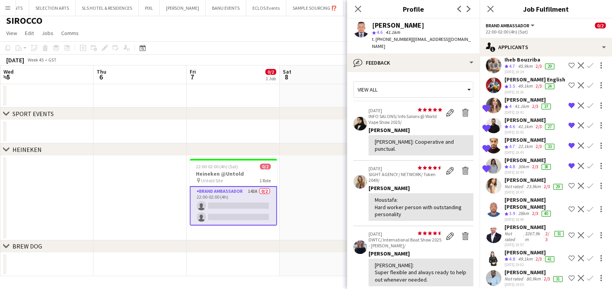
click at [512, 183] on div "Sara Gouda" at bounding box center [535, 179] width 60 height 7
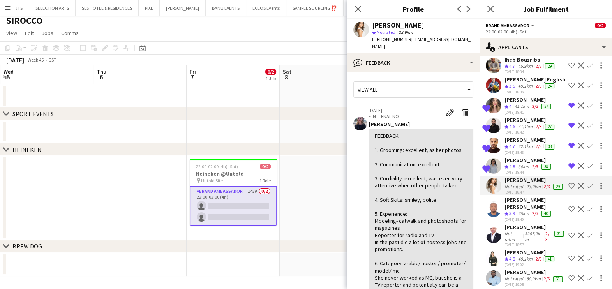
click at [568, 189] on app-icon "Shortlist crew" at bounding box center [571, 186] width 6 height 6
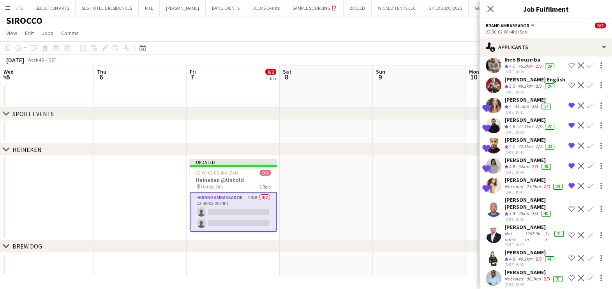
click at [521, 164] on div "Carolina Alvarez" at bounding box center [529, 160] width 48 height 7
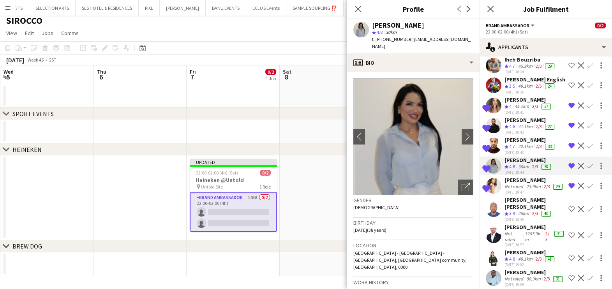
click at [512, 109] on span "4" at bounding box center [510, 106] width 2 height 6
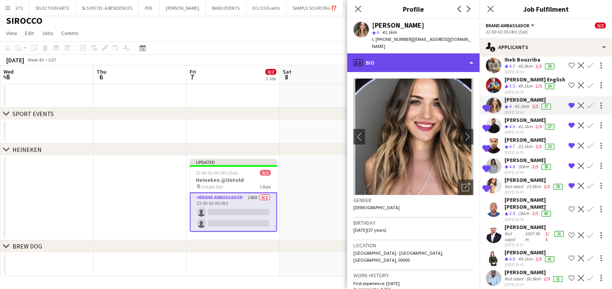
drag, startPoint x: 430, startPoint y: 50, endPoint x: 431, endPoint y: 57, distance: 7.4
click at [431, 53] on div "profile Bio" at bounding box center [413, 62] width 132 height 19
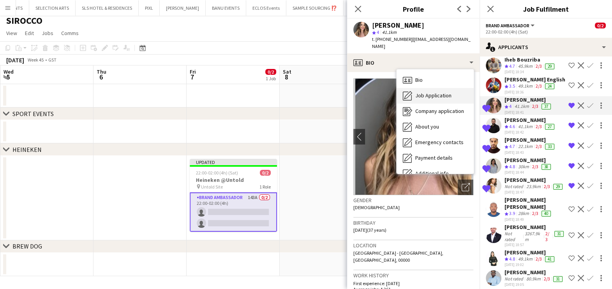
click at [432, 92] on span "Job Application" at bounding box center [433, 95] width 36 height 7
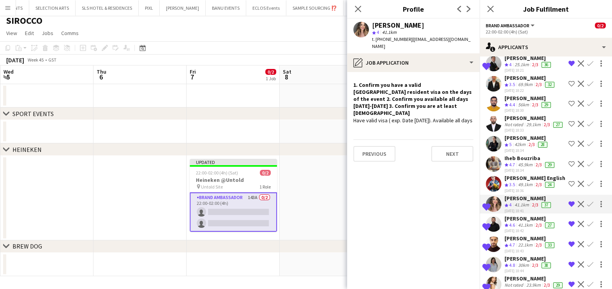
scroll to position [99, 0]
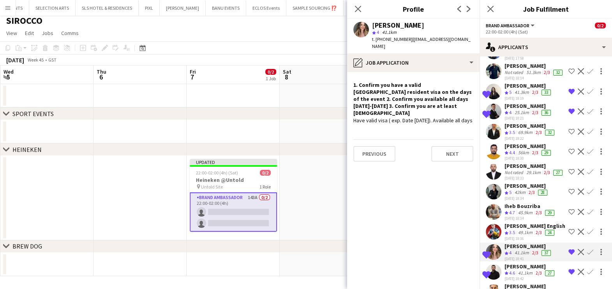
click at [519, 94] on div "41.3km" at bounding box center [522, 92] width 18 height 7
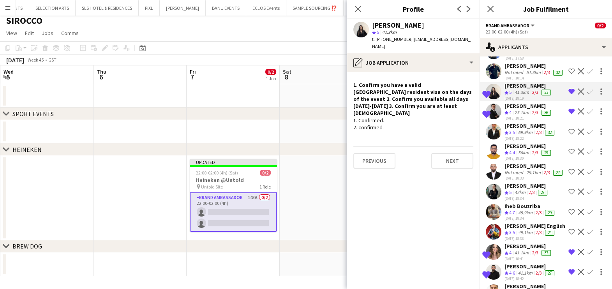
click at [519, 116] on div "25.1km" at bounding box center [522, 112] width 18 height 7
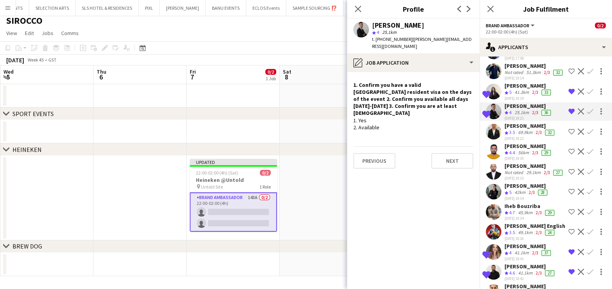
scroll to position [0, 0]
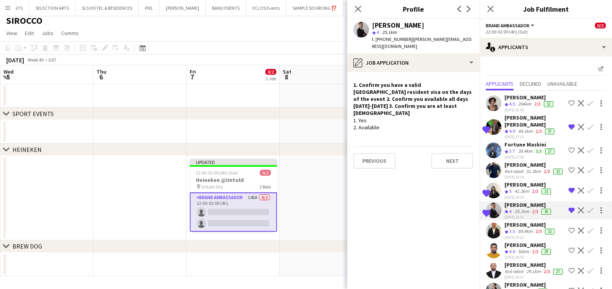
click at [519, 103] on div "204km" at bounding box center [525, 104] width 16 height 7
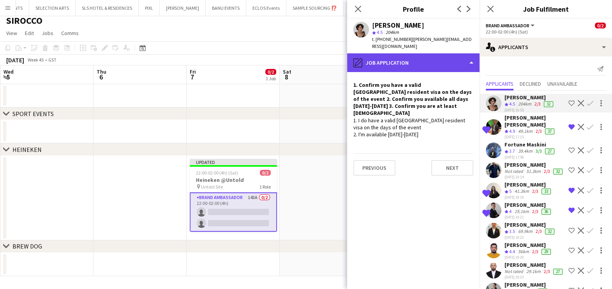
click at [419, 55] on div "pencil4 Job Application" at bounding box center [413, 62] width 132 height 19
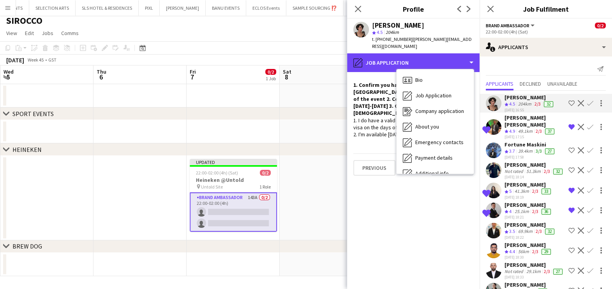
scroll to position [57, 0]
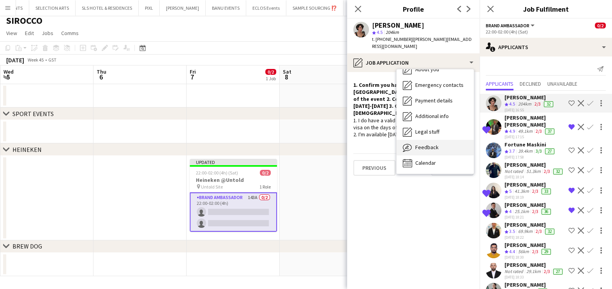
click at [439, 142] on div "Feedback Feedback" at bounding box center [435, 148] width 77 height 16
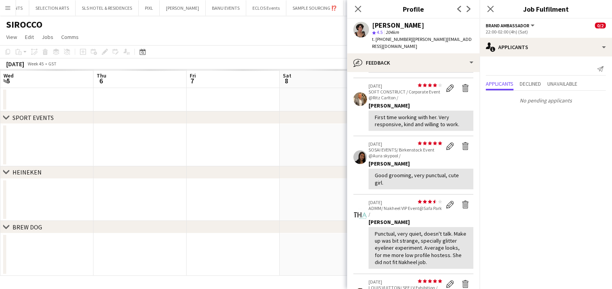
scroll to position [0, 0]
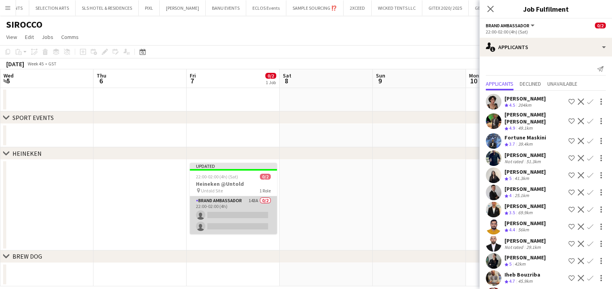
click at [244, 212] on app-card-role "Brand Ambassador 143A 0/2 22:00-02:00 (4h) single-neutral-actions single-neutra…" at bounding box center [233, 215] width 87 height 38
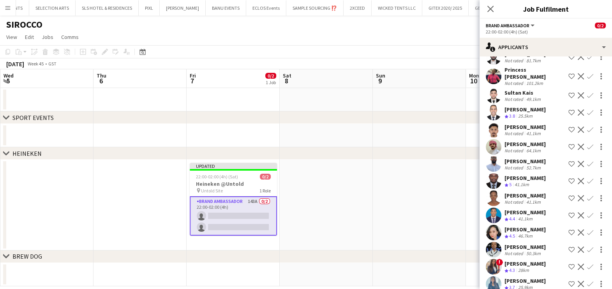
scroll to position [2333, 0]
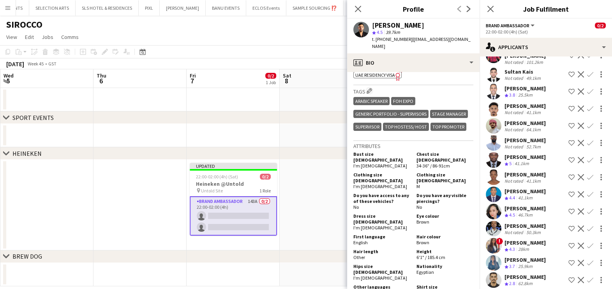
scroll to position [681, 0]
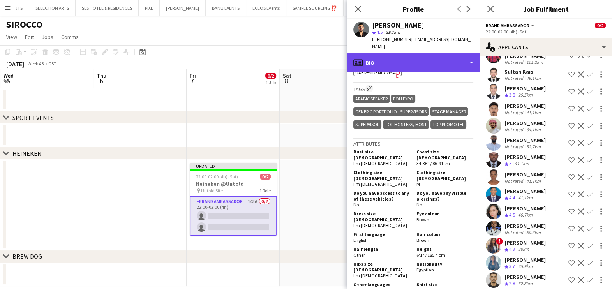
click at [413, 53] on div "profile Bio" at bounding box center [413, 62] width 132 height 19
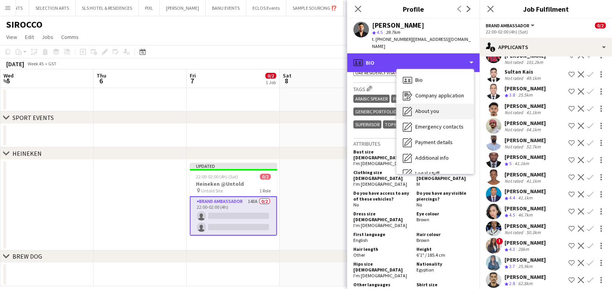
scroll to position [42, 0]
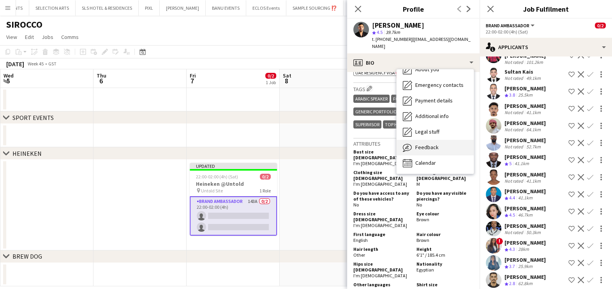
click at [439, 140] on div "Feedback Feedback" at bounding box center [435, 148] width 77 height 16
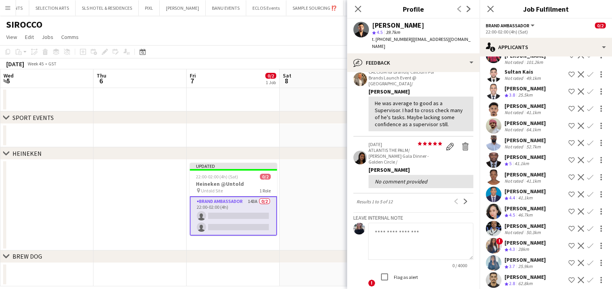
scroll to position [210, 0]
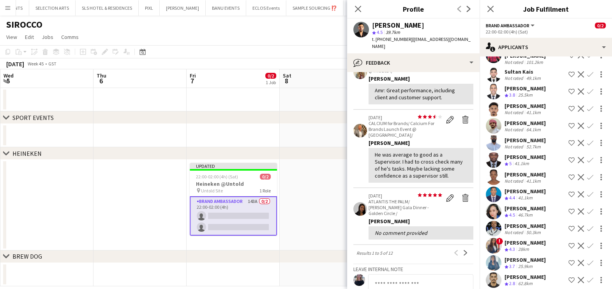
click at [463, 250] on app-icon "Next" at bounding box center [465, 252] width 5 height 5
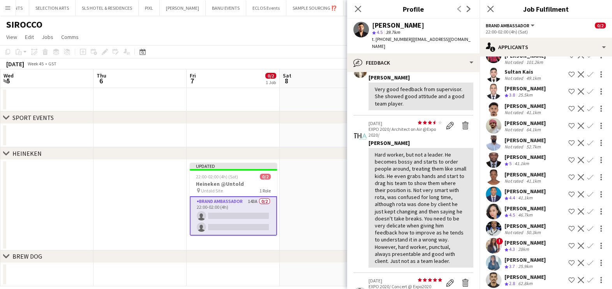
scroll to position [97, 0]
click at [526, 239] on div "Rajaa Fannan" at bounding box center [525, 242] width 41 height 7
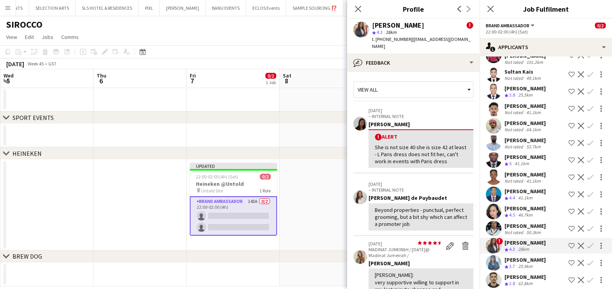
click at [568, 243] on app-icon "Shortlist crew" at bounding box center [571, 246] width 6 height 6
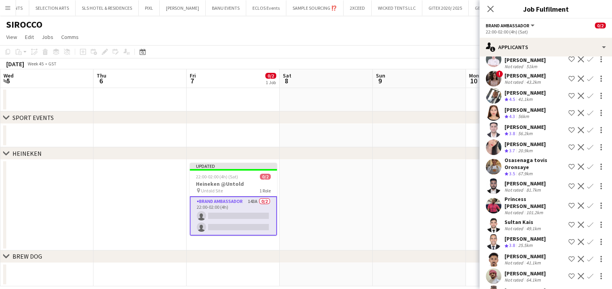
scroll to position [2186, 0]
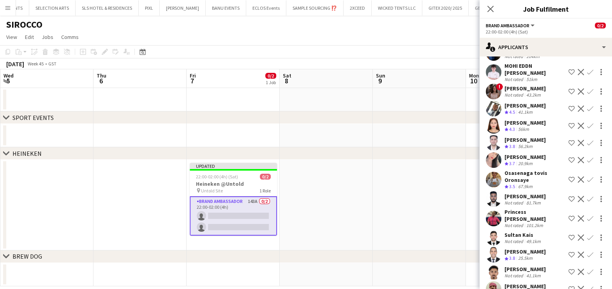
click at [433, 173] on app-date-cell at bounding box center [419, 205] width 93 height 91
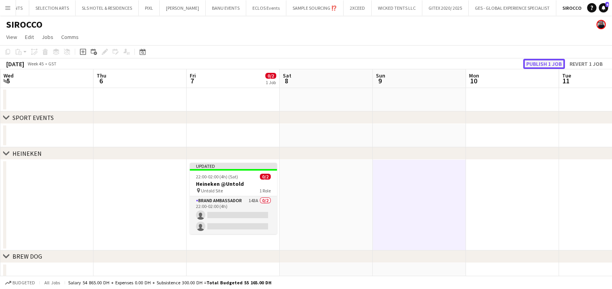
click at [544, 64] on button "Publish 1 job" at bounding box center [544, 64] width 42 height 10
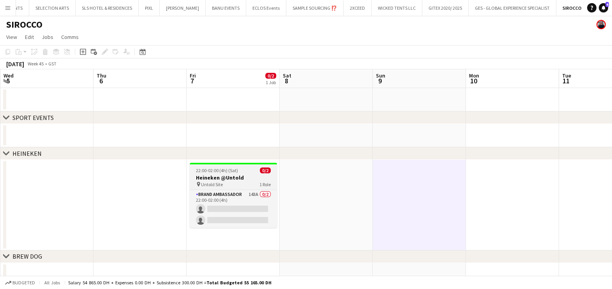
click at [242, 187] on app-job-card "22:00-02:00 (4h) (Sat) 0/2 Heineken @Untold pin Untold Site 1 Role Brand Ambass…" at bounding box center [233, 195] width 87 height 65
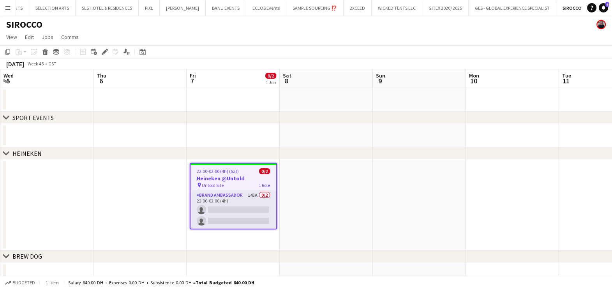
click at [104, 53] on icon at bounding box center [104, 52] width 4 height 4
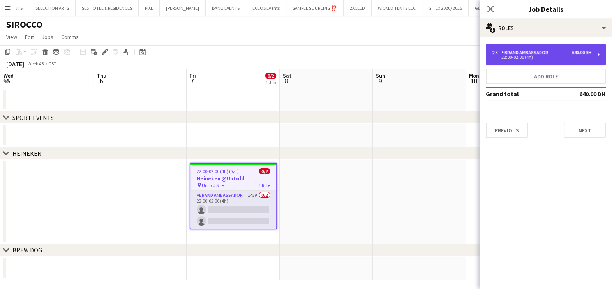
click at [520, 58] on div "22:00-02:00 (4h)" at bounding box center [541, 57] width 99 height 4
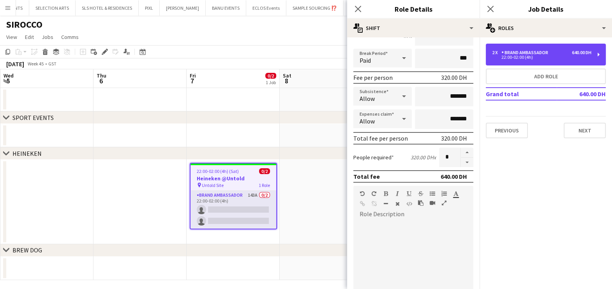
scroll to position [236, 0]
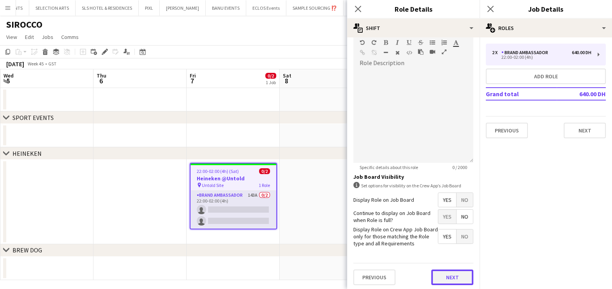
click at [445, 275] on button "Next" at bounding box center [452, 278] width 42 height 16
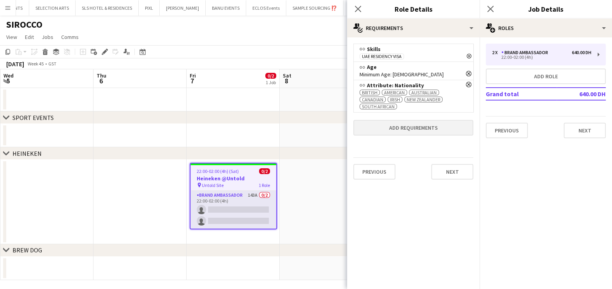
click at [466, 84] on icon "Remove" at bounding box center [468, 84] width 5 height 5
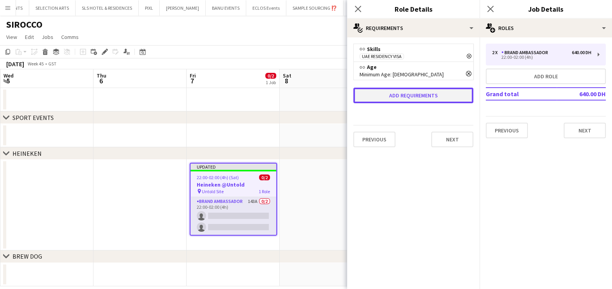
click at [397, 97] on button "Add requirements" at bounding box center [413, 96] width 120 height 16
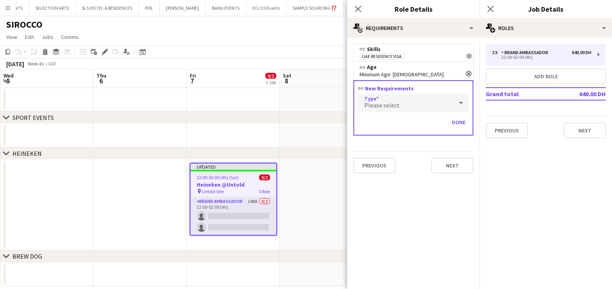
click at [397, 97] on div "Please select" at bounding box center [405, 103] width 95 height 19
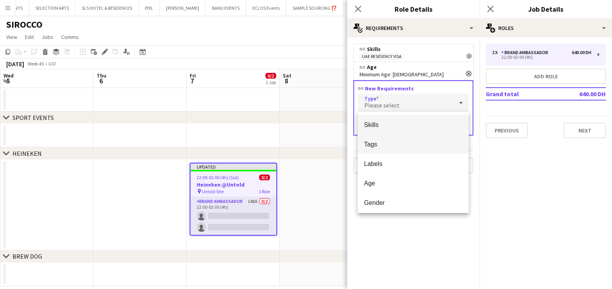
click at [401, 146] on span "Tags" at bounding box center [413, 144] width 99 height 7
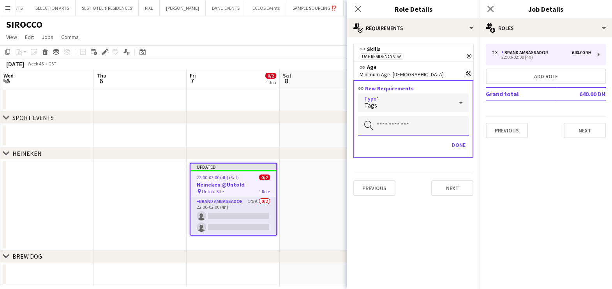
click at [393, 123] on input "text" at bounding box center [413, 125] width 111 height 19
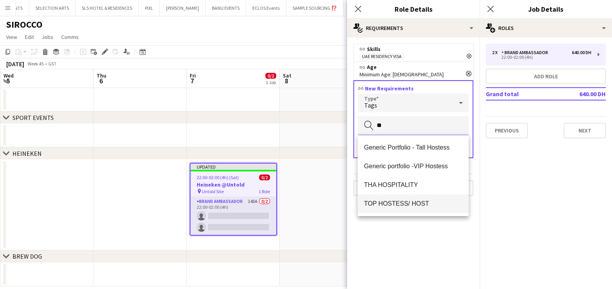
type input "**"
click at [403, 201] on span "TOP HOSTESS/ HOST" at bounding box center [413, 203] width 99 height 7
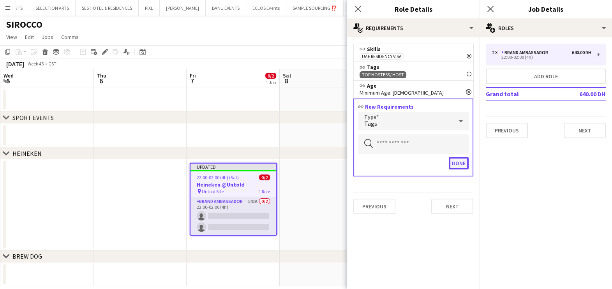
click at [454, 161] on button "Done" at bounding box center [459, 163] width 20 height 12
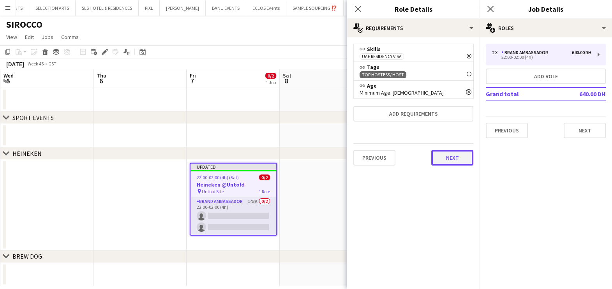
click at [456, 160] on button "Next" at bounding box center [452, 158] width 42 height 16
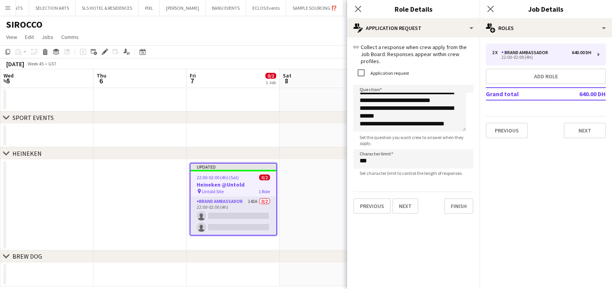
scroll to position [11, 0]
click at [318, 198] on app-date-cell at bounding box center [326, 205] width 93 height 91
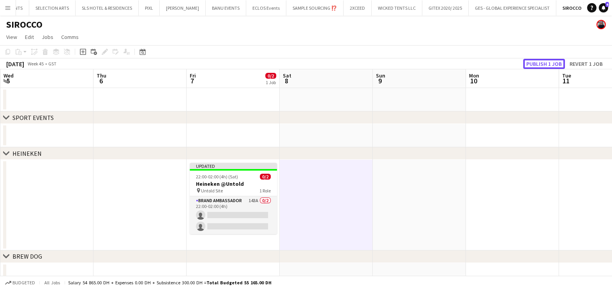
click at [549, 63] on button "Publish 1 job" at bounding box center [544, 64] width 42 height 10
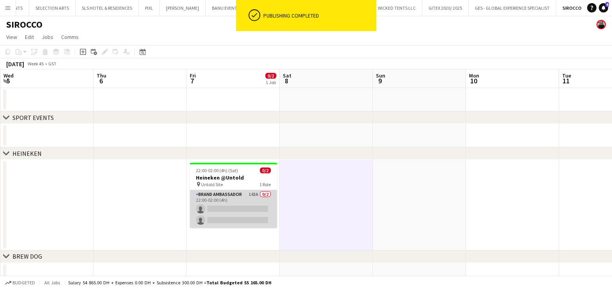
click at [242, 199] on app-card-role "Brand Ambassador 143A 0/2 22:00-02:00 (4h) single-neutral-actions single-neutra…" at bounding box center [233, 209] width 87 height 38
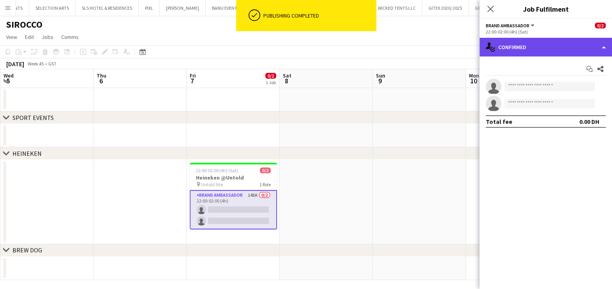
click at [542, 48] on div "single-neutral-actions-check-2 Confirmed" at bounding box center [546, 47] width 132 height 19
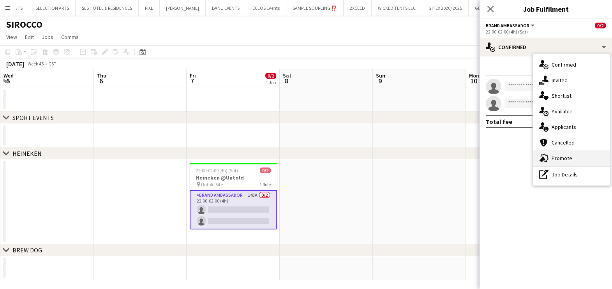
click at [564, 154] on div "advertising-megaphone Promote" at bounding box center [571, 158] width 77 height 16
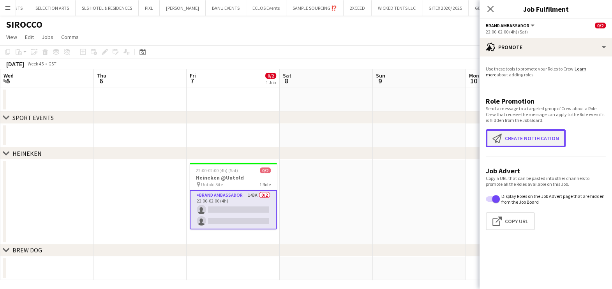
click at [547, 136] on button "Create notification Create notification" at bounding box center [526, 138] width 80 height 18
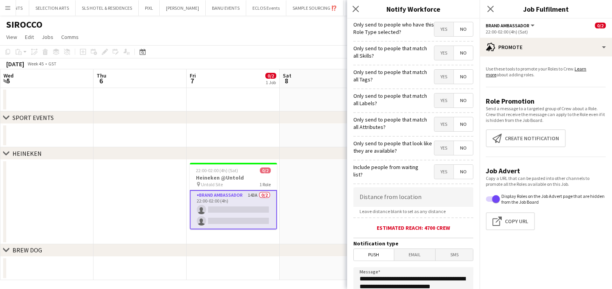
click at [436, 51] on span "Yes" at bounding box center [443, 53] width 19 height 14
click at [434, 80] on span "Yes" at bounding box center [443, 77] width 19 height 14
click at [434, 102] on span "Yes" at bounding box center [443, 101] width 19 height 14
click at [434, 125] on span "Yes" at bounding box center [443, 124] width 19 height 14
click at [434, 145] on span "Yes" at bounding box center [443, 148] width 19 height 14
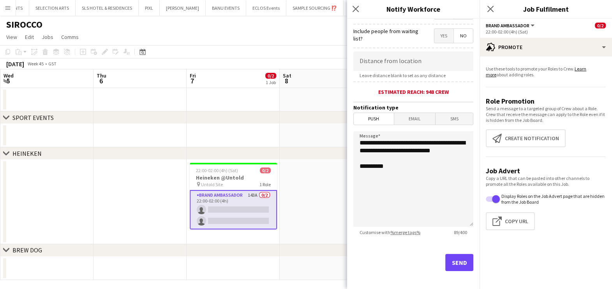
scroll to position [138, 0]
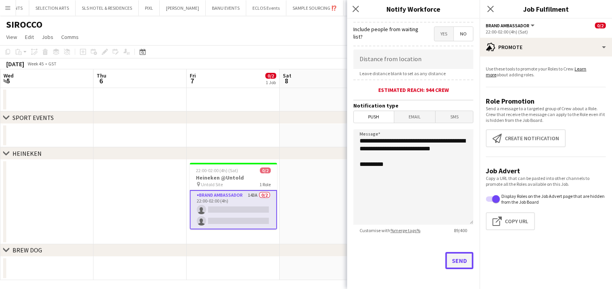
click at [453, 259] on button "Send" at bounding box center [459, 260] width 28 height 17
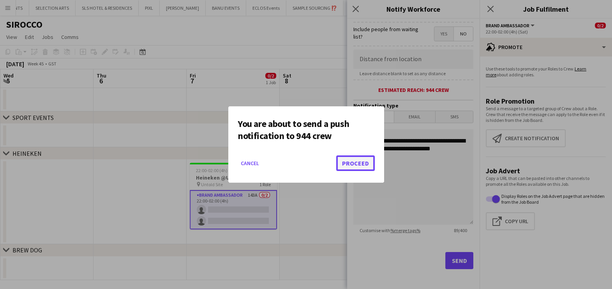
click at [356, 162] on button "Proceed" at bounding box center [355, 163] width 39 height 16
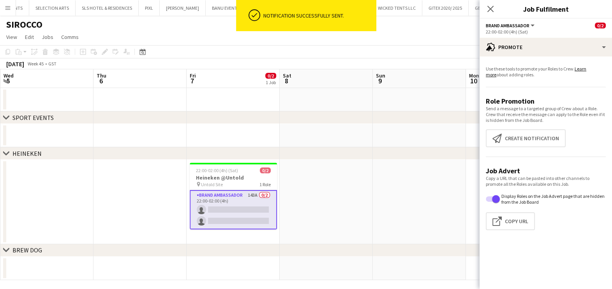
click at [315, 182] on app-date-cell at bounding box center [326, 202] width 93 height 85
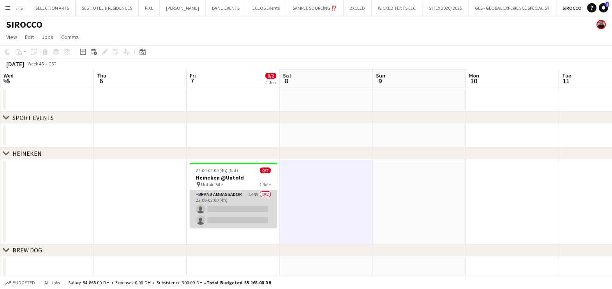
click at [221, 201] on app-card-role "Brand Ambassador 144A 0/2 22:00-02:00 (4h) single-neutral-actions single-neutra…" at bounding box center [233, 209] width 87 height 38
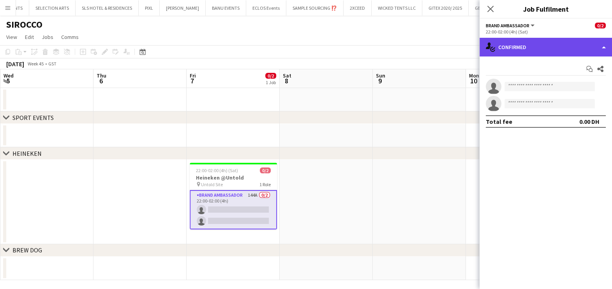
click at [518, 43] on div "single-neutral-actions-check-2 Confirmed" at bounding box center [546, 47] width 132 height 19
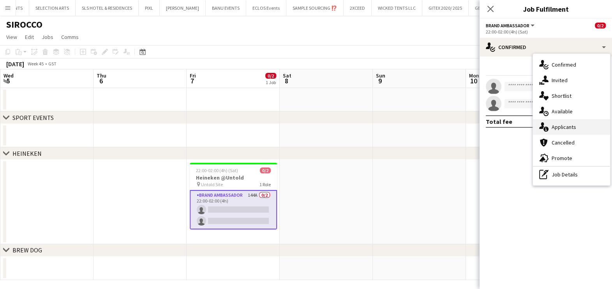
click at [558, 130] on span "Applicants" at bounding box center [564, 127] width 25 height 7
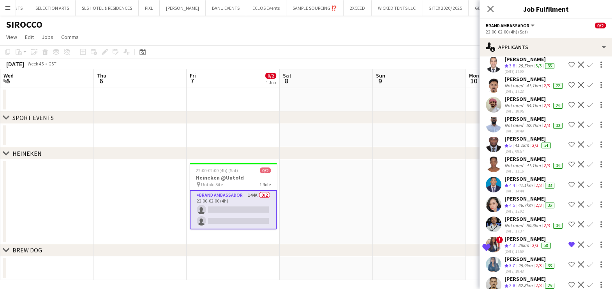
scroll to position [3144, 0]
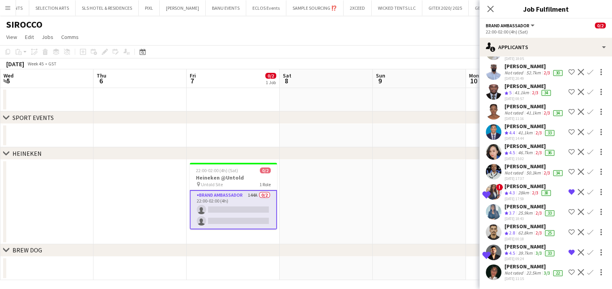
click at [514, 263] on div "Alessandro cipriani" at bounding box center [535, 266] width 60 height 7
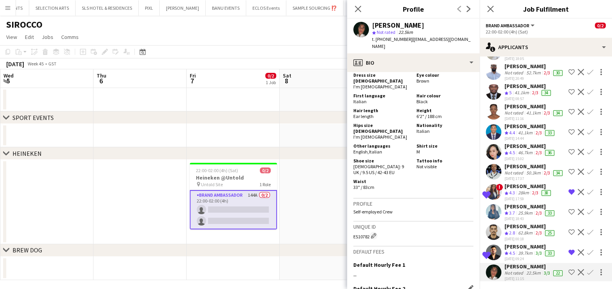
scroll to position [389, 0]
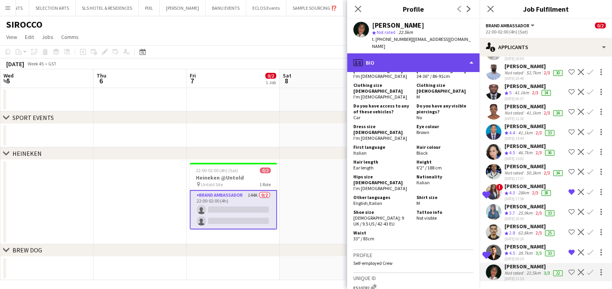
click at [426, 63] on div "profile Bio" at bounding box center [413, 62] width 132 height 19
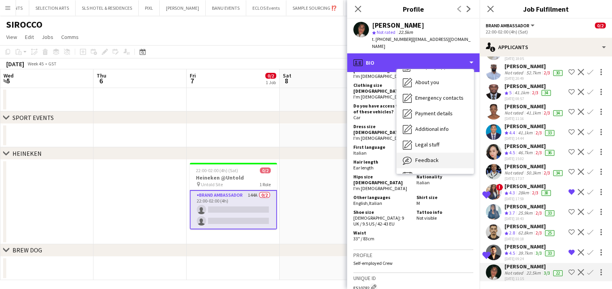
scroll to position [57, 0]
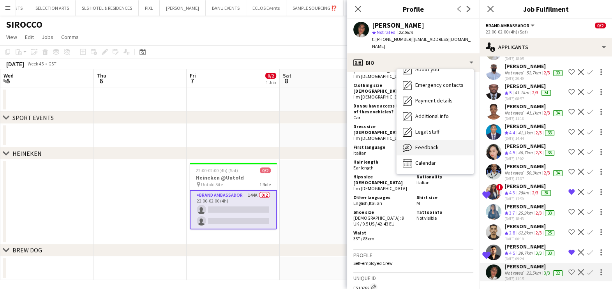
click at [427, 150] on span "Feedback" at bounding box center [426, 147] width 23 height 7
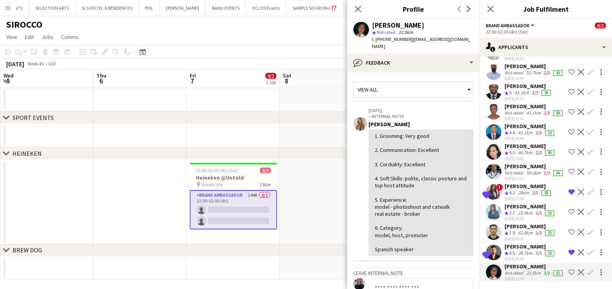
click at [568, 272] on app-icon "Shortlist crew" at bounding box center [571, 272] width 6 height 6
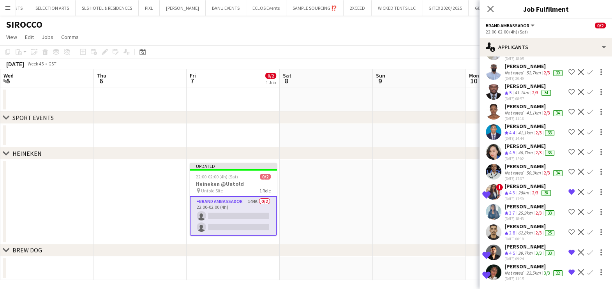
scroll to position [2851, 0]
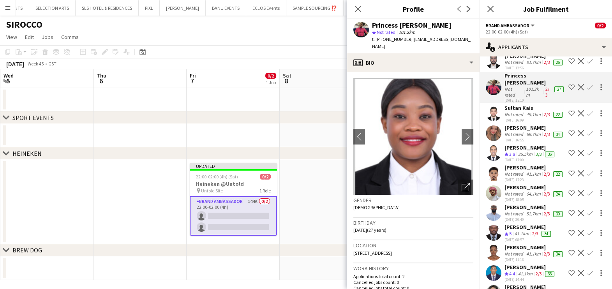
scroll to position [2657, 0]
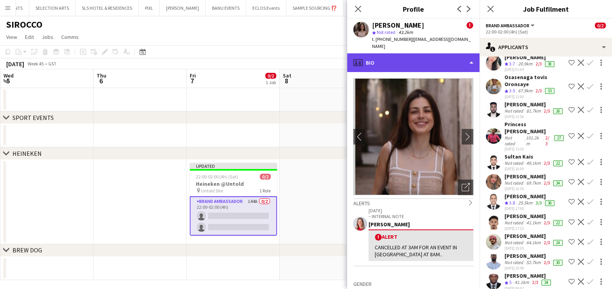
click at [419, 65] on div "profile Bio" at bounding box center [413, 62] width 132 height 19
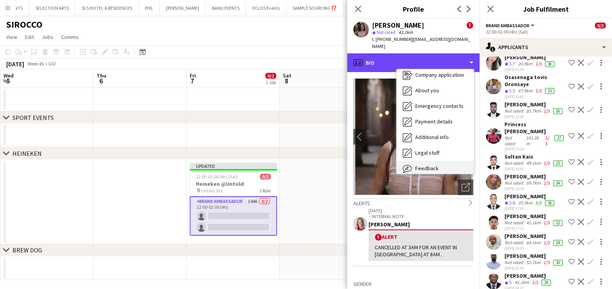
scroll to position [57, 0]
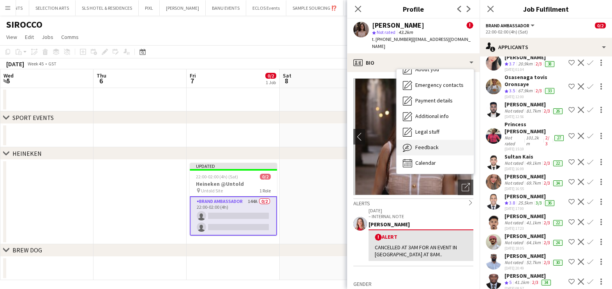
click at [419, 140] on div "Feedback Feedback" at bounding box center [435, 148] width 77 height 16
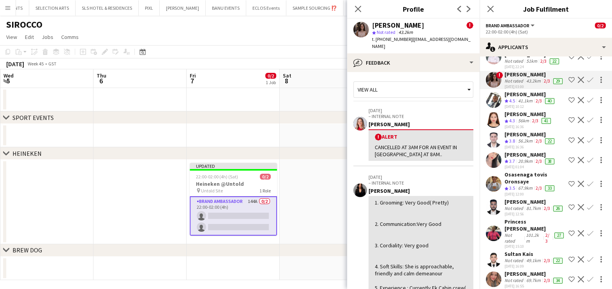
scroll to position [2511, 0]
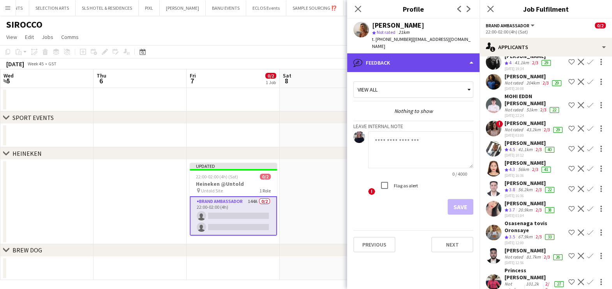
click at [429, 56] on div "bubble-pencil Feedback" at bounding box center [413, 62] width 132 height 19
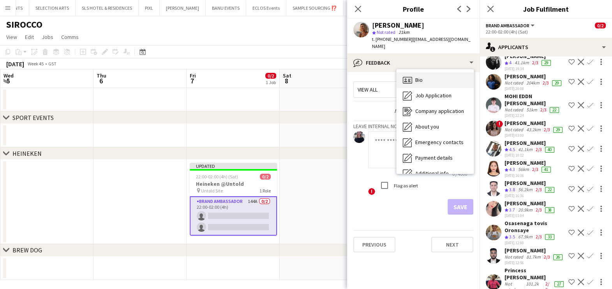
click at [436, 78] on div "Bio Bio" at bounding box center [435, 80] width 77 height 16
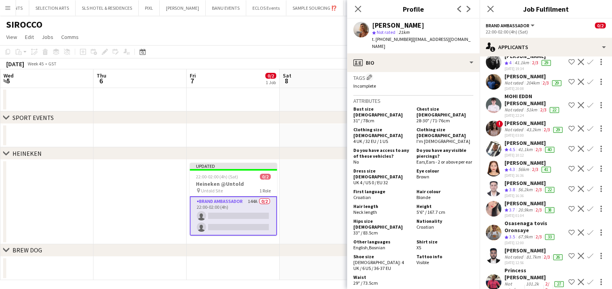
scroll to position [0, 0]
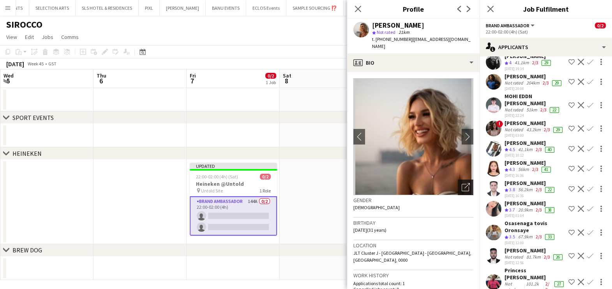
click at [462, 183] on icon "Open photos pop-in" at bounding box center [466, 187] width 8 height 8
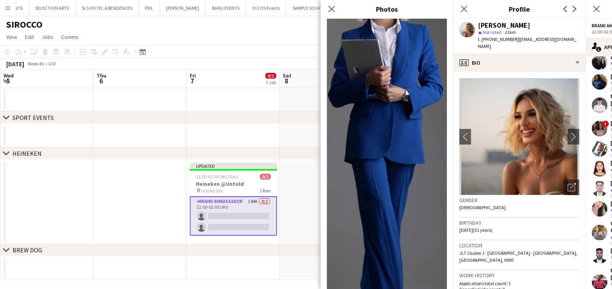
scroll to position [2045, 0]
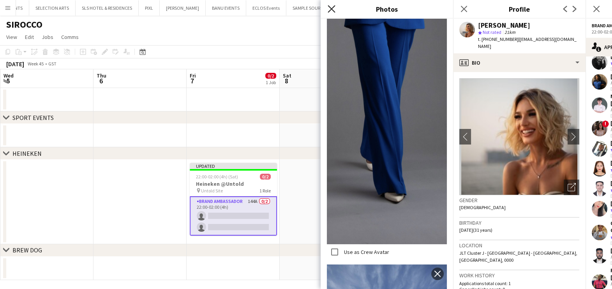
click at [331, 7] on icon "Close pop-in" at bounding box center [331, 8] width 7 height 7
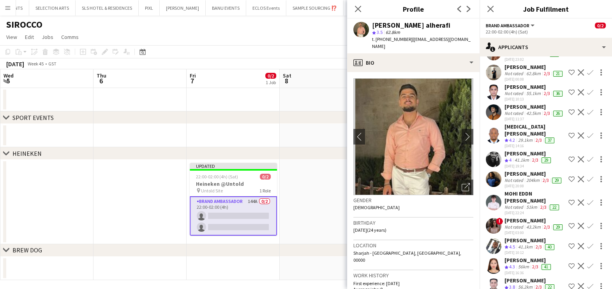
scroll to position [2316, 0]
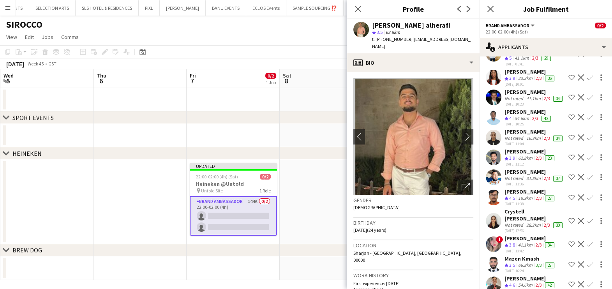
scroll to position [2121, 0]
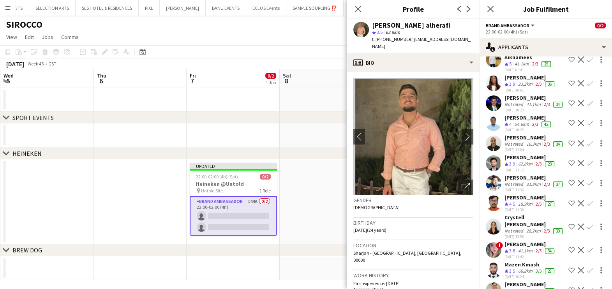
click at [519, 14] on div "Mohamed Elhadad" at bounding box center [530, 10] width 51 height 7
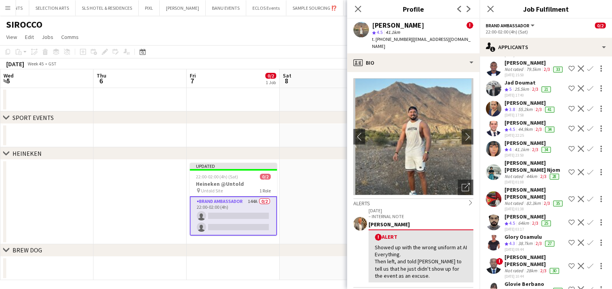
scroll to position [1439, 0]
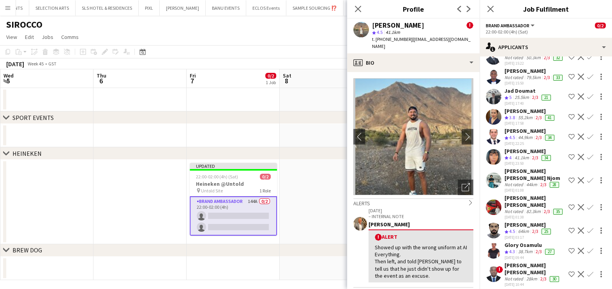
click at [517, 35] on div "Dorina Dabija" at bounding box center [530, 31] width 51 height 7
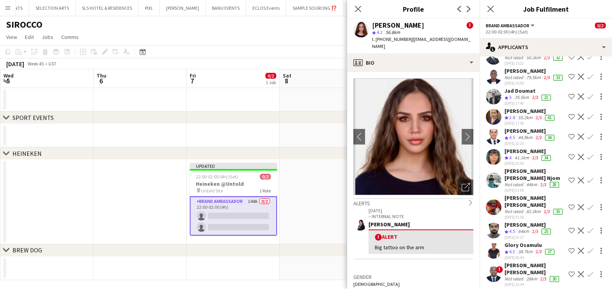
click at [403, 41] on span "t. +971543767651" at bounding box center [392, 39] width 41 height 6
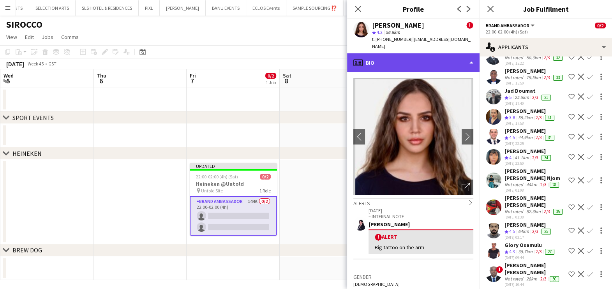
click at [403, 55] on div "profile Bio" at bounding box center [413, 62] width 132 height 19
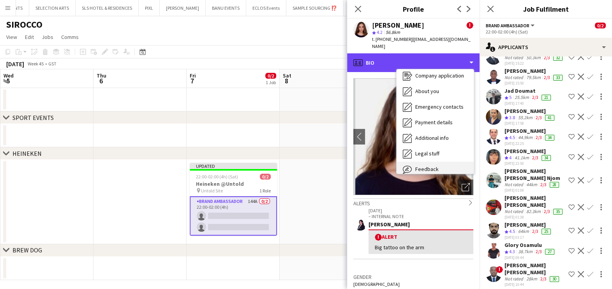
scroll to position [57, 0]
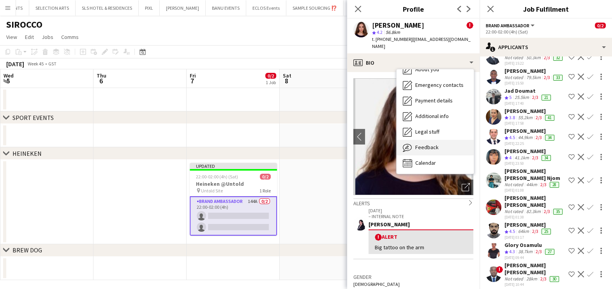
click at [423, 140] on div "Feedback Feedback" at bounding box center [435, 148] width 77 height 16
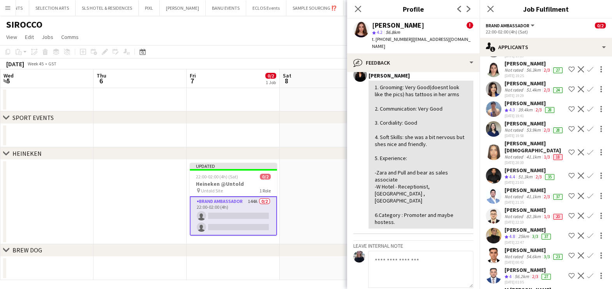
scroll to position [417, 0]
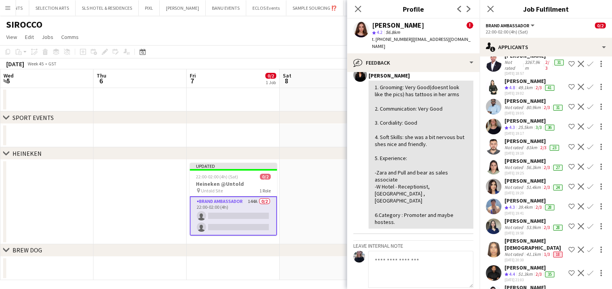
click at [511, 130] on span "4.3" at bounding box center [512, 127] width 6 height 6
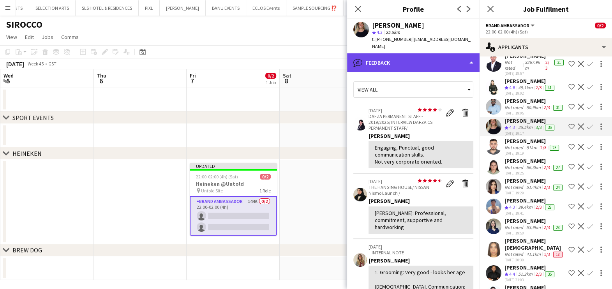
click at [413, 56] on div "bubble-pencil Feedback" at bounding box center [413, 62] width 132 height 19
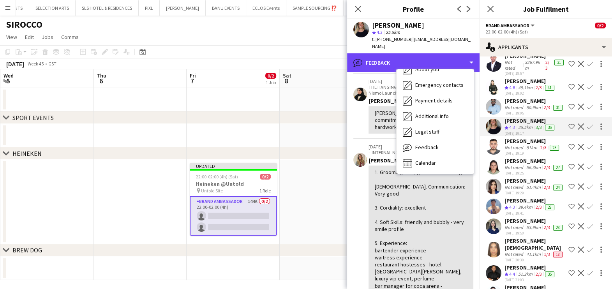
scroll to position [97, 0]
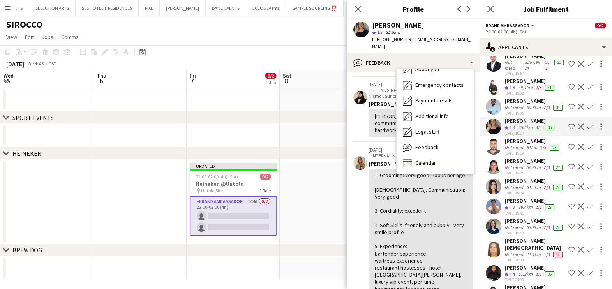
click at [568, 130] on app-icon "Shortlist crew" at bounding box center [571, 127] width 6 height 6
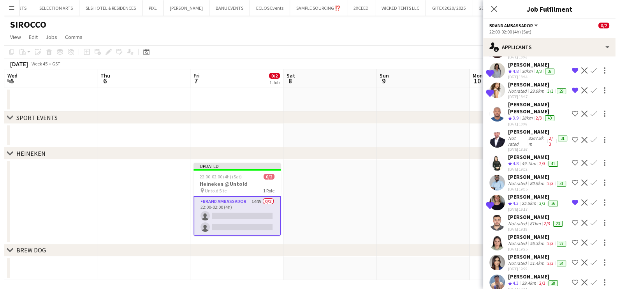
scroll to position [319, 0]
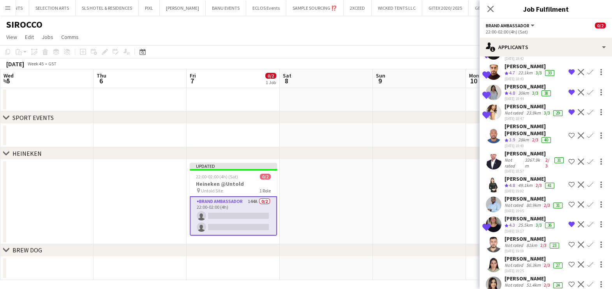
click at [428, 189] on app-date-cell at bounding box center [419, 202] width 93 height 85
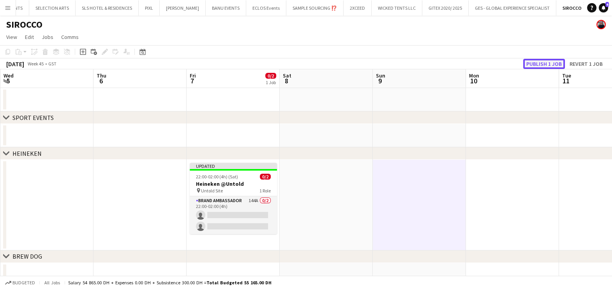
click at [543, 59] on button "Publish 1 job" at bounding box center [544, 64] width 42 height 10
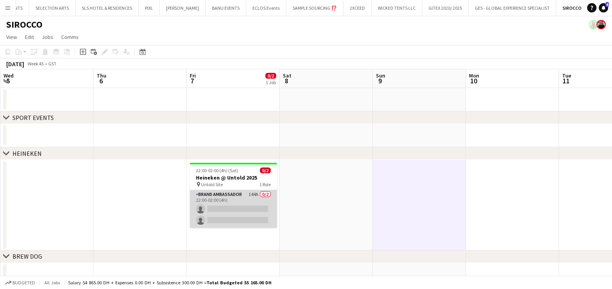
click at [243, 203] on app-card-role "Brand Ambassador 144A 0/2 22:00-02:00 (4h) single-neutral-actions single-neutra…" at bounding box center [233, 209] width 87 height 38
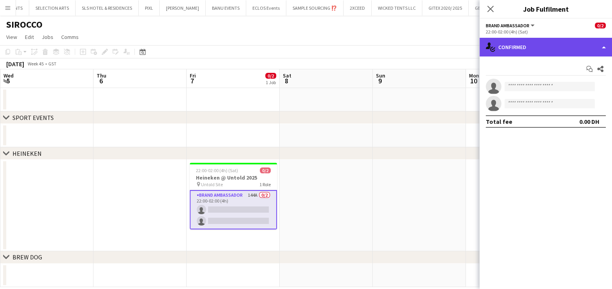
click at [531, 43] on div "single-neutral-actions-check-2 Confirmed" at bounding box center [546, 47] width 132 height 19
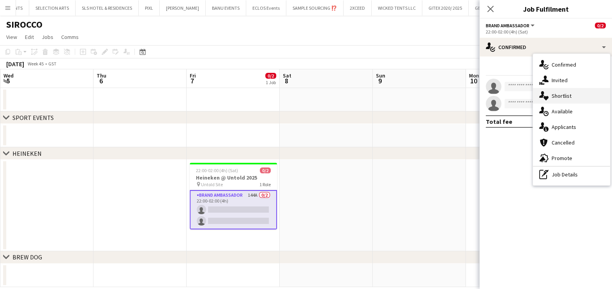
click at [566, 92] on div "single-neutral-actions-heart Shortlist" at bounding box center [571, 96] width 77 height 16
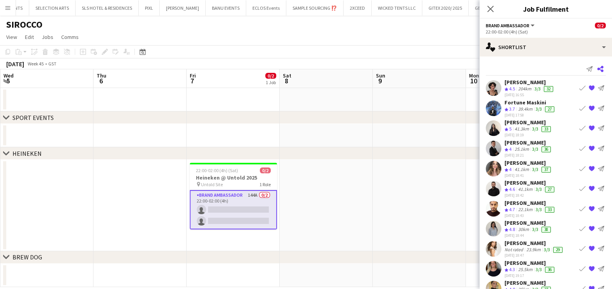
click at [596, 70] on app-icon "Share" at bounding box center [600, 69] width 11 height 11
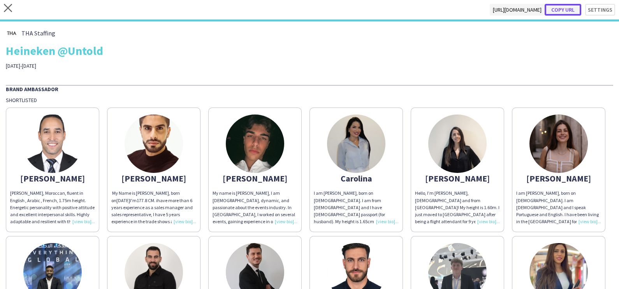
click at [552, 10] on button "Copy url" at bounding box center [563, 10] width 37 height 12
click at [7, 5] on icon "close" at bounding box center [8, 8] width 8 height 8
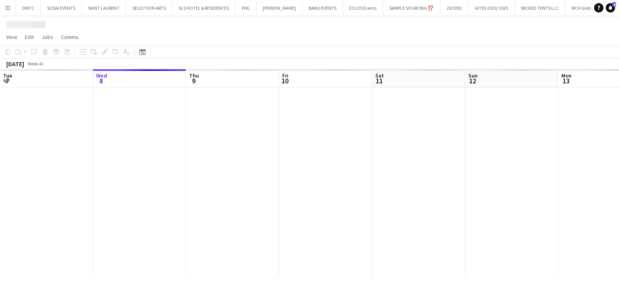
scroll to position [0, 150]
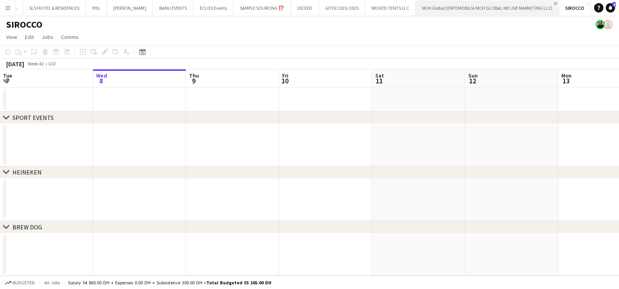
click at [554, 2] on app-icon "Close" at bounding box center [555, 3] width 3 height 3
click at [534, 6] on button "WICKED TENTS LLC Close" at bounding box center [532, 7] width 51 height 15
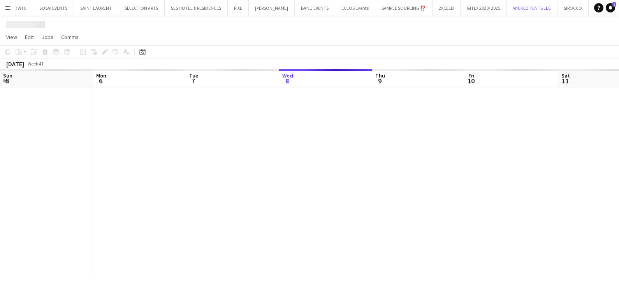
scroll to position [0, 186]
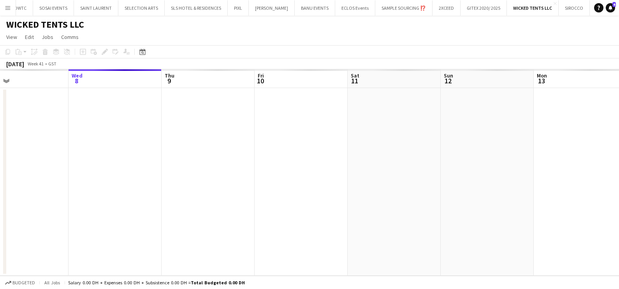
drag, startPoint x: 379, startPoint y: 171, endPoint x: 85, endPoint y: 175, distance: 293.8
click at [86, 173] on app-calendar-viewport "Sun 5 Mon 6 Tue 7 Wed 8 Thu 9 Fri 10 Sat 11 Sun 12 Mon 13 Tue 14 Wed 15 Thu 16" at bounding box center [309, 172] width 619 height 206
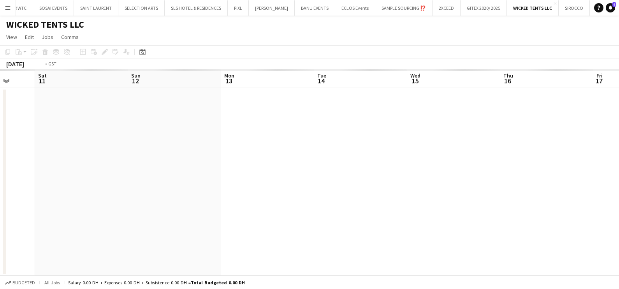
drag, startPoint x: 378, startPoint y: 166, endPoint x: 13, endPoint y: 173, distance: 364.3
click at [18, 172] on app-calendar-viewport "Wed 8 Thu 9 Fri 10 Sat 11 Sun 12 Mon 13 Tue 14 Wed 15 Thu 16 Fri 17 Sat 18 Sun …" at bounding box center [309, 172] width 619 height 206
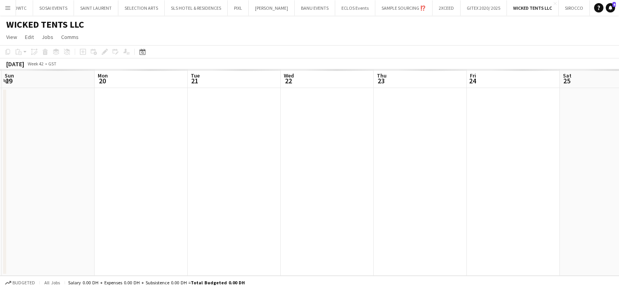
drag, startPoint x: 128, startPoint y: 169, endPoint x: 395, endPoint y: 174, distance: 267.3
click at [0, 171] on html "Menu Boards Boards Boards All jobs Status Workforce Workforce My Workforce Recr…" at bounding box center [309, 144] width 619 height 289
drag, startPoint x: 159, startPoint y: 179, endPoint x: 232, endPoint y: 182, distance: 72.9
click at [29, 181] on app-calendar-viewport "Thu 16 Fri 17 Sat 18 Sun 19 Mon 20 Tue 21 Wed 22 Thu 23 Fri 24 Sat 25 Sun 26 Mo…" at bounding box center [309, 172] width 619 height 206
drag, startPoint x: 231, startPoint y: 183, endPoint x: -2, endPoint y: 185, distance: 233.4
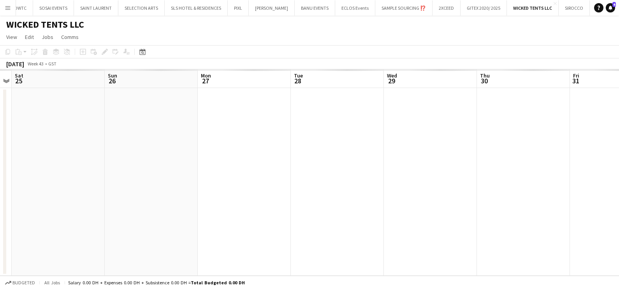
click at [0, 185] on html "Menu Boards Boards Boards All jobs Status Workforce Workforce My Workforce Recr…" at bounding box center [309, 144] width 619 height 289
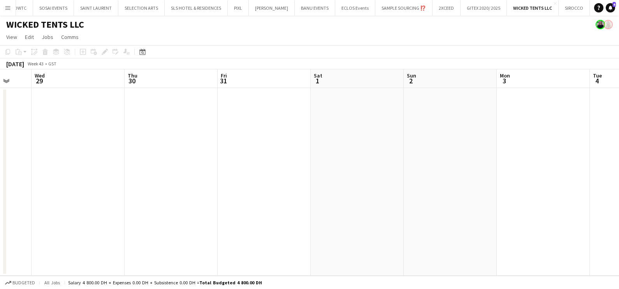
drag, startPoint x: 393, startPoint y: 183, endPoint x: 21, endPoint y: 187, distance: 372.1
click at [0, 186] on html "Menu Boards Boards Boards All jobs Status Workforce Workforce My Workforce Recr…" at bounding box center [309, 144] width 619 height 289
click at [25, 189] on app-calendar-viewport "Wed 29 Thu 30 Fri 31 Sat 1 Sun 2 Mon 3 Tue 4 Wed 5 Thu 6 Fri 7 Sat 8 Sun 9" at bounding box center [309, 172] width 619 height 206
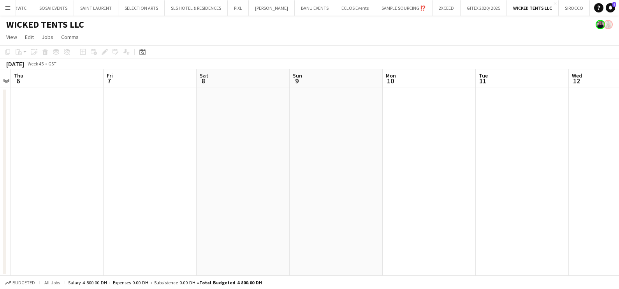
drag, startPoint x: 298, startPoint y: 191, endPoint x: 205, endPoint y: 191, distance: 93.1
click at [31, 191] on app-calendar-viewport "Mon 3 Tue 4 Wed 5 Thu 6 Fri 7 Sat 8 Sun 9 Mon 10 Tue 11 Wed 12 Thu 13 1/1 1 Job…" at bounding box center [309, 172] width 619 height 206
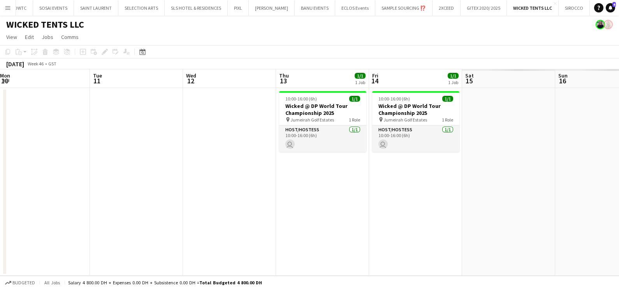
click at [282, 192] on app-calendar-viewport "Fri 7 Sat 8 Sun 9 Mon 10 Tue 11 Wed 12 Thu 13 1/1 1 Job Fri 14 1/1 1 Job Sat 15…" at bounding box center [309, 172] width 619 height 206
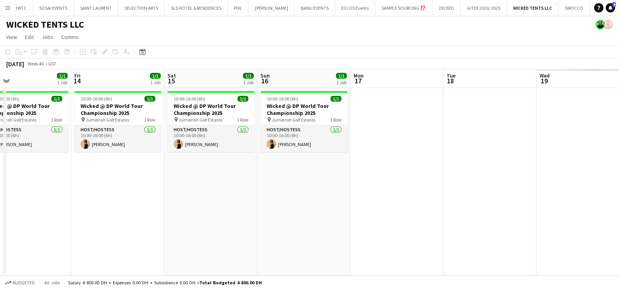
drag, startPoint x: 171, startPoint y: 190, endPoint x: 182, endPoint y: 190, distance: 10.9
click at [48, 190] on app-calendar-viewport "Mon 10 Tue 11 Wed 12 Thu 13 1/1 1 Job Fri 14 1/1 1 Job Sat 15 1/1 1 Job Sun 16 …" at bounding box center [309, 172] width 619 height 206
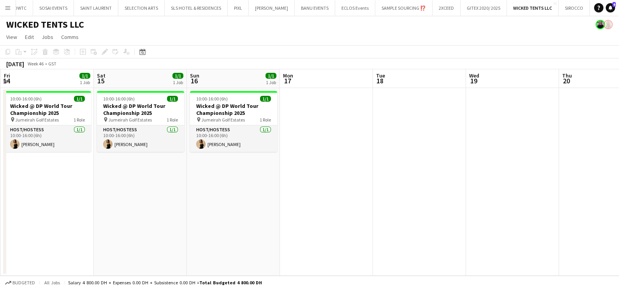
scroll to position [0, 180]
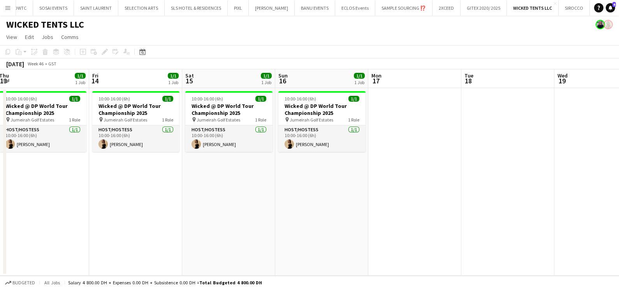
drag, startPoint x: 97, startPoint y: 204, endPoint x: 381, endPoint y: 208, distance: 284.8
click at [381, 208] on app-calendar-viewport "Tue 11 Wed 12 Thu 13 1/1 1 Job Fri 14 1/1 1 Job Sat 15 1/1 1 Job Sun 16 1/1 1 J…" at bounding box center [309, 172] width 619 height 206
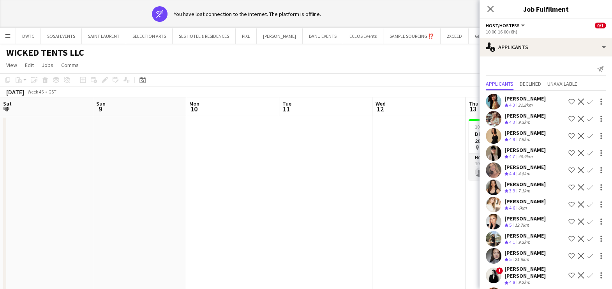
scroll to position [0, 267]
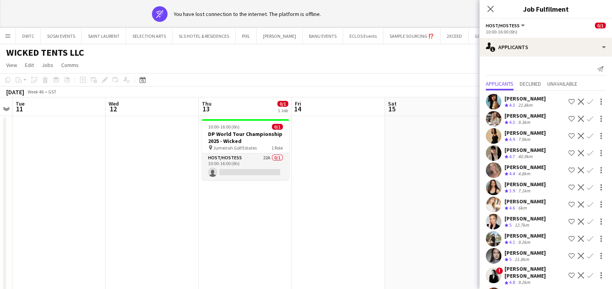
click at [11, 37] on app-icon "Menu" at bounding box center [8, 36] width 6 height 6
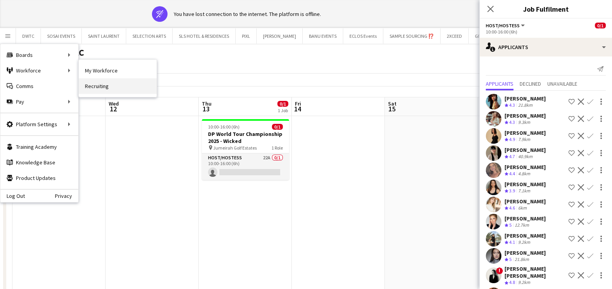
click at [107, 86] on link "Recruiting" at bounding box center [118, 86] width 78 height 16
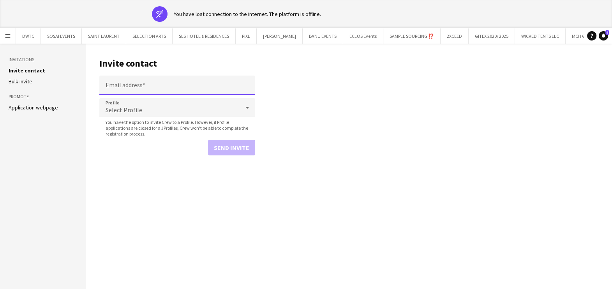
click at [151, 86] on input "Email address" at bounding box center [177, 85] width 156 height 19
paste input "**********"
type input "**********"
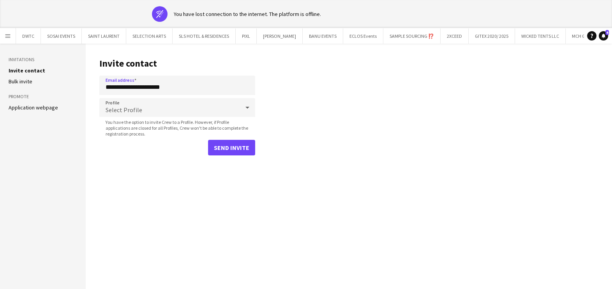
click at [155, 107] on div "Select Profile" at bounding box center [169, 107] width 140 height 19
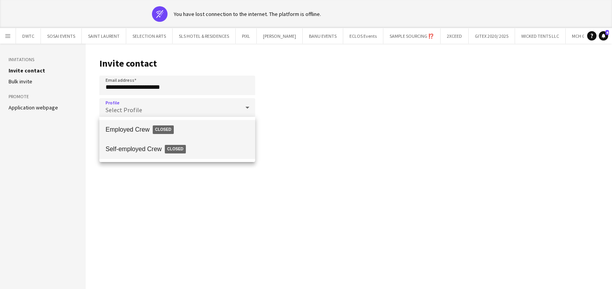
click at [129, 146] on span "Self-employed Crew Closed" at bounding box center [177, 149] width 143 height 18
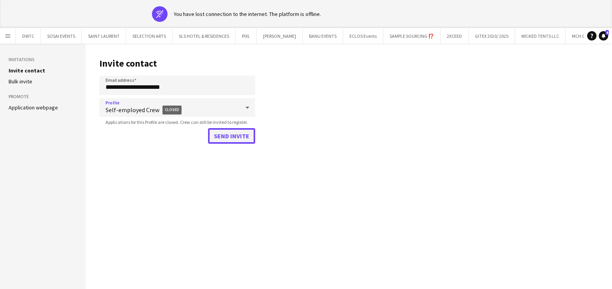
click at [234, 139] on button "Send invite" at bounding box center [231, 136] width 47 height 16
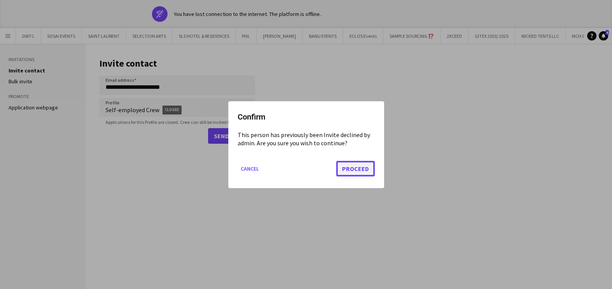
click at [359, 164] on button "Proceed" at bounding box center [355, 169] width 39 height 16
